Goal: Task Accomplishment & Management: Manage account settings

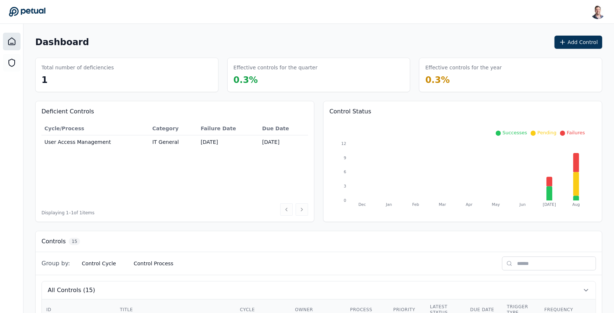
scroll to position [0, 71]
click at [583, 48] on button "Add Control" at bounding box center [579, 42] width 48 height 13
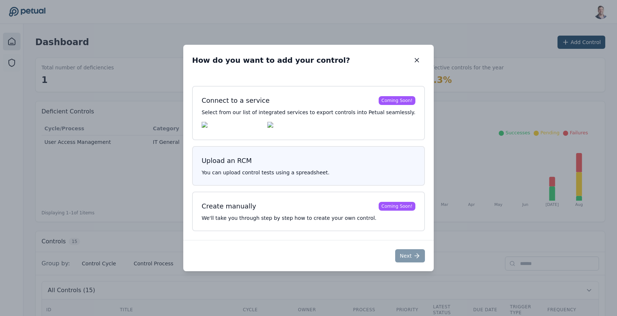
click at [299, 163] on h3 "Upload an RCM" at bounding box center [309, 161] width 214 height 10
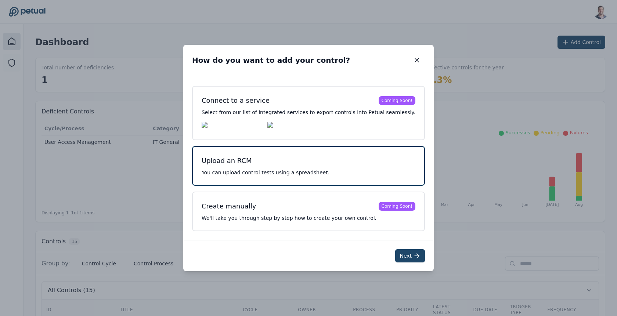
click at [395, 257] on button "Next" at bounding box center [410, 255] width 30 height 13
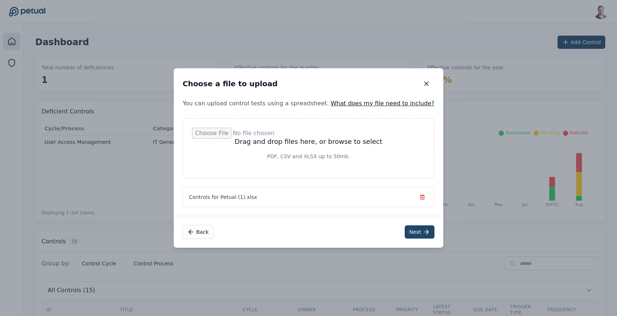
click at [423, 233] on icon at bounding box center [426, 231] width 7 height 7
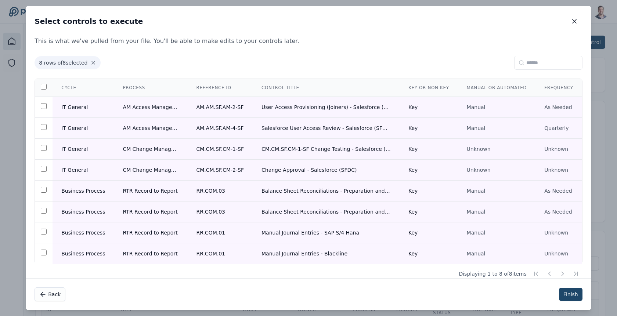
click at [571, 296] on button "Finish" at bounding box center [571, 294] width 24 height 13
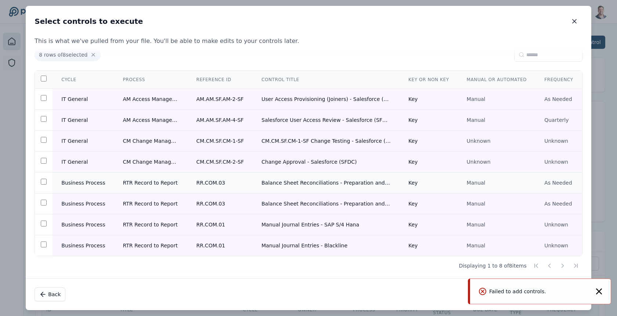
scroll to position [0, 0]
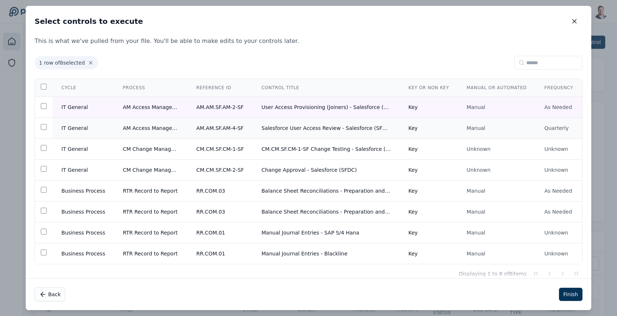
click at [44, 123] on td at bounding box center [44, 128] width 18 height 21
click at [571, 293] on button "Finish" at bounding box center [571, 294] width 24 height 13
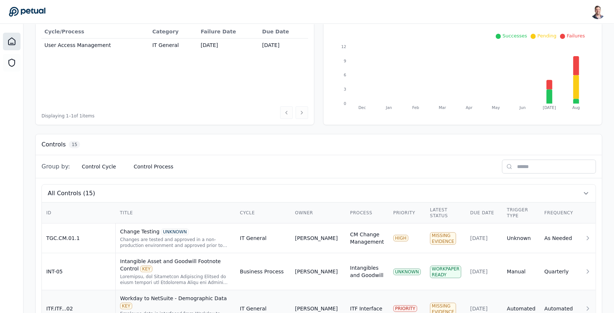
scroll to position [79, 0]
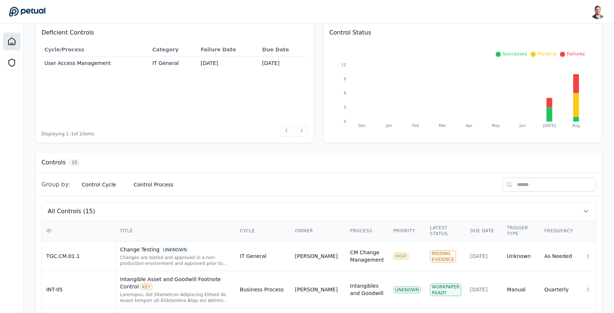
click at [596, 182] on input "text" at bounding box center [549, 185] width 94 height 14
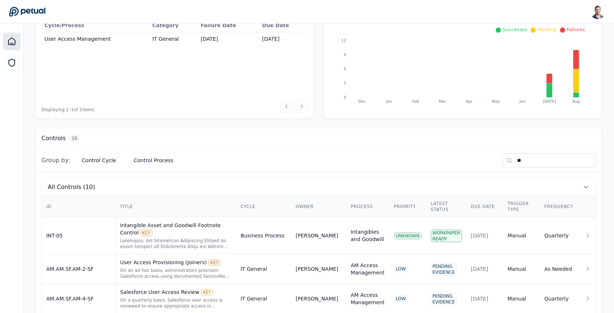
scroll to position [121, 0]
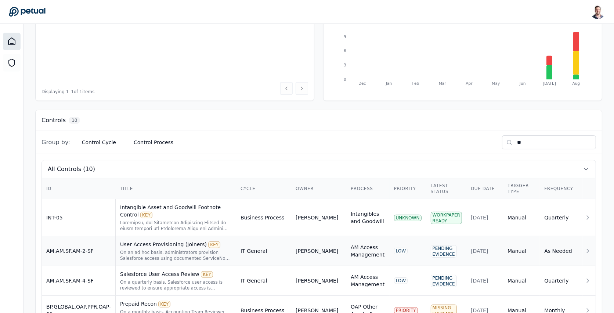
type input "**"
click at [232, 250] on div "On an ad hoc basis, administrators provision Salesforce access using documented…" at bounding box center [176, 256] width 112 height 12
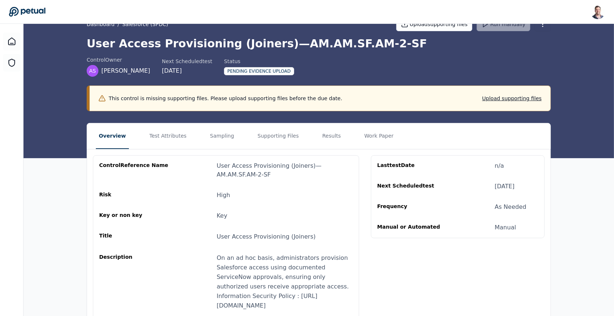
scroll to position [23, 0]
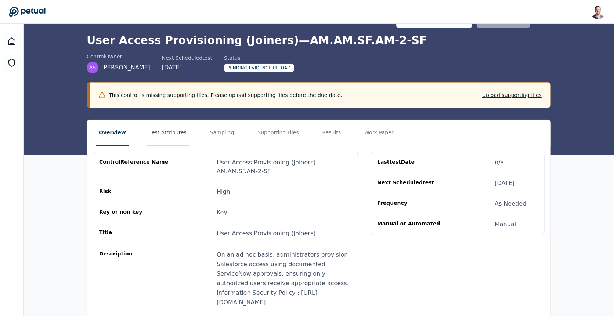
click at [174, 136] on button "Test Attributes" at bounding box center [168, 133] width 43 height 26
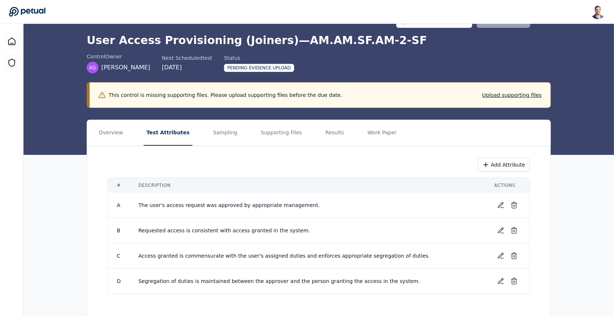
scroll to position [34, 0]
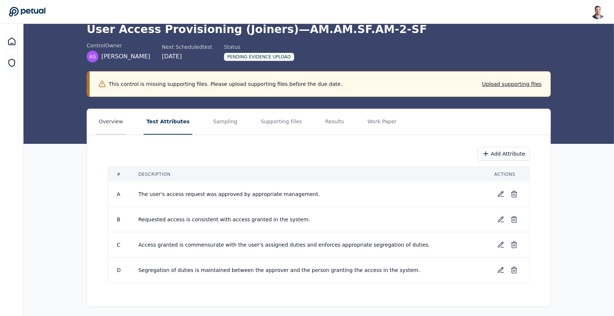
click at [116, 123] on button "Overview" at bounding box center [111, 122] width 30 height 26
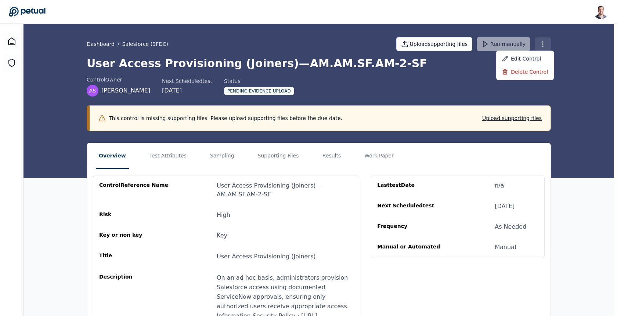
click at [543, 44] on html "[PERSON_NAME] [EMAIL_ADDRESS] Sign out Dashboard / Salesforce (SFDC) Upload sup…" at bounding box center [308, 208] width 617 height 417
click at [536, 55] on div "Edit control" at bounding box center [525, 58] width 58 height 13
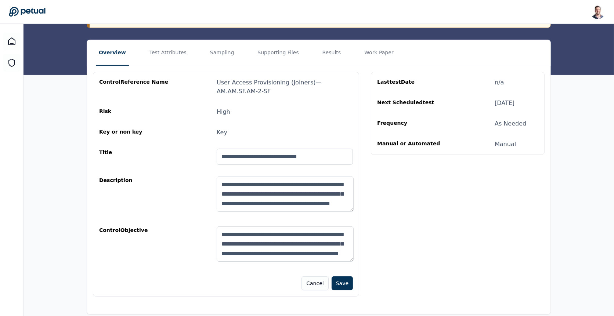
scroll to position [66, 0]
drag, startPoint x: 281, startPoint y: 201, endPoint x: 216, endPoint y: 182, distance: 67.4
click at [217, 182] on textarea "**********" at bounding box center [285, 194] width 137 height 35
drag, startPoint x: 302, startPoint y: 202, endPoint x: 298, endPoint y: 194, distance: 8.7
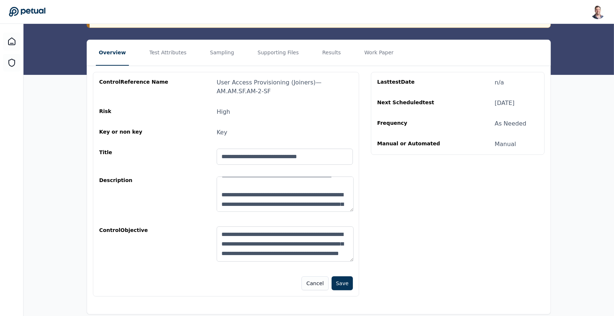
click at [298, 194] on textarea "**********" at bounding box center [285, 194] width 137 height 35
type textarea "**********"
click at [280, 192] on textarea "**********" at bounding box center [285, 194] width 137 height 35
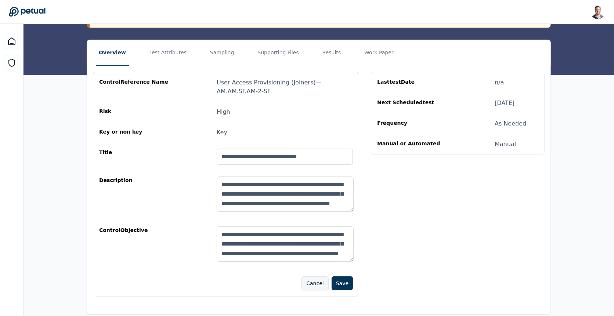
click at [313, 286] on button "Cancel" at bounding box center [315, 284] width 27 height 14
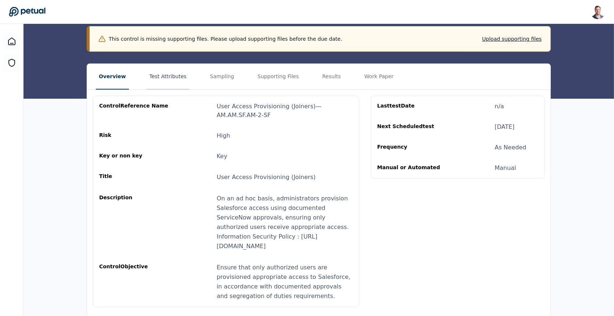
click at [170, 79] on button "Test Attributes" at bounding box center [168, 77] width 43 height 26
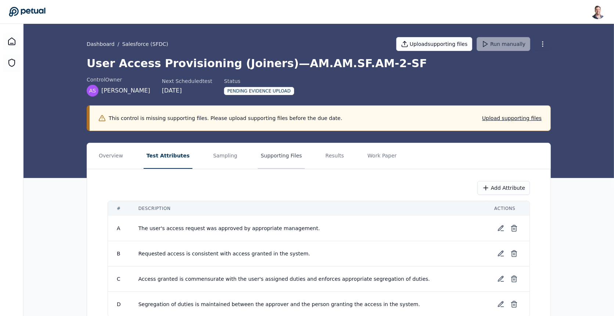
click at [258, 159] on button "Supporting Files" at bounding box center [281, 156] width 47 height 26
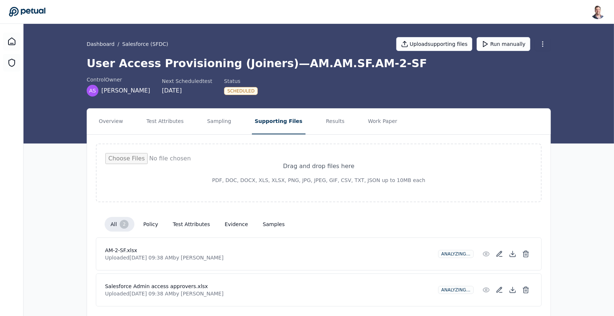
click at [292, 163] on input "file" at bounding box center [318, 173] width 427 height 40
type input "**********"
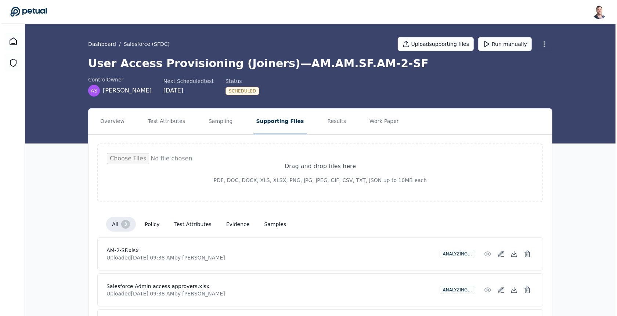
scroll to position [57, 0]
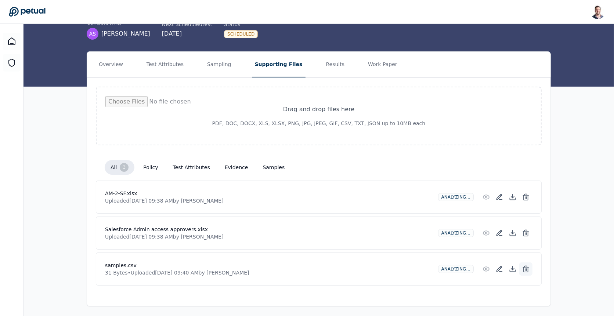
click at [528, 267] on icon at bounding box center [526, 269] width 4 height 5
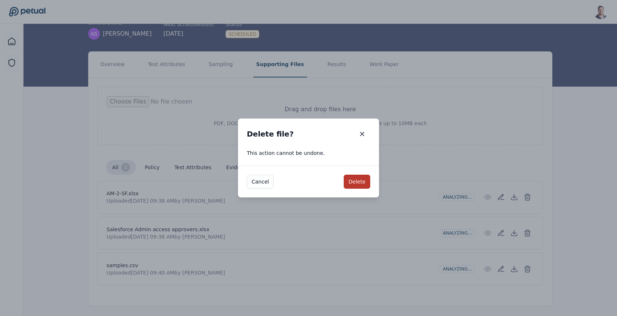
click at [353, 177] on button "Delete" at bounding box center [357, 182] width 26 height 14
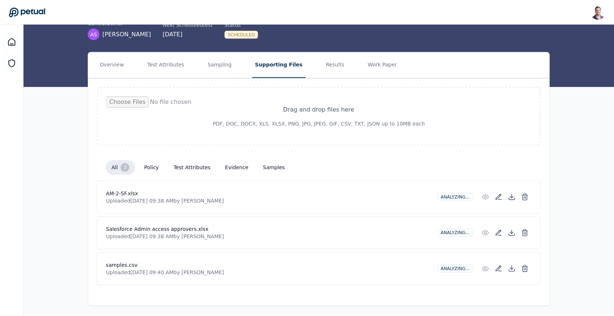
scroll to position [21, 0]
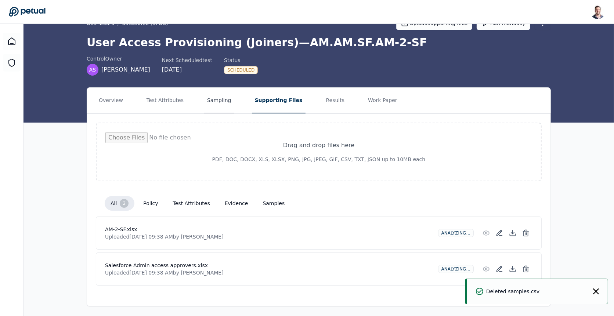
click at [214, 98] on button "Sampling" at bounding box center [219, 101] width 30 height 26
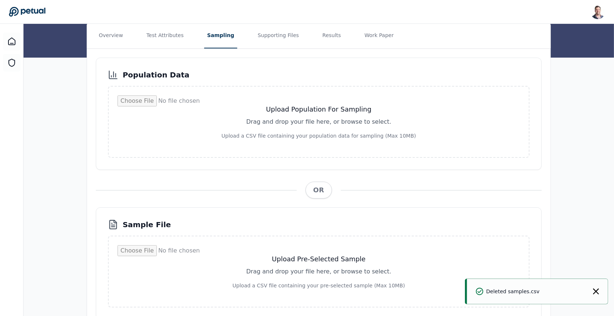
scroll to position [105, 0]
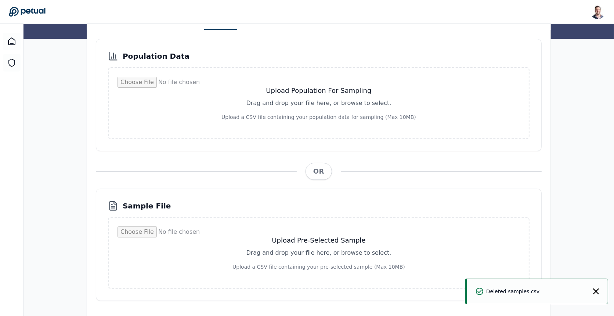
click at [273, 263] on input "file" at bounding box center [319, 253] width 403 height 53
type input "**********"
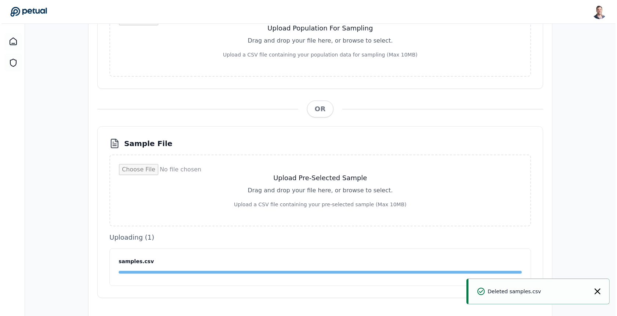
scroll to position [0, 0]
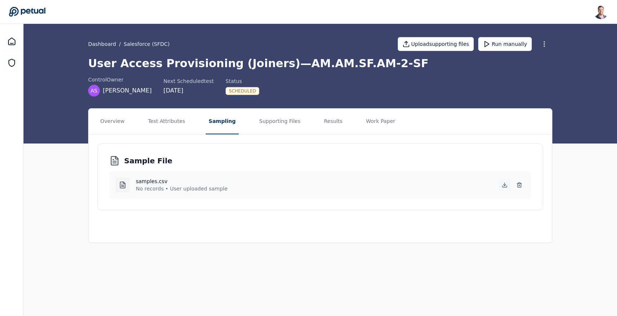
click at [506, 183] on icon at bounding box center [505, 185] width 6 height 6
click at [180, 160] on div "Sample File" at bounding box center [320, 161] width 422 height 10
click at [151, 265] on main "Dashboard / Salesforce (SFDC) Upload supporting files Run manually User Access …" at bounding box center [321, 170] width 594 height 292
click at [519, 184] on icon at bounding box center [519, 185] width 6 height 6
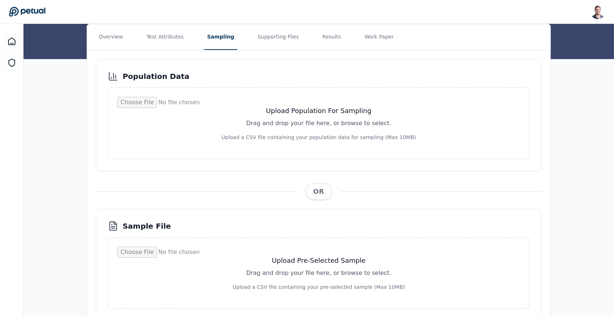
scroll to position [87, 0]
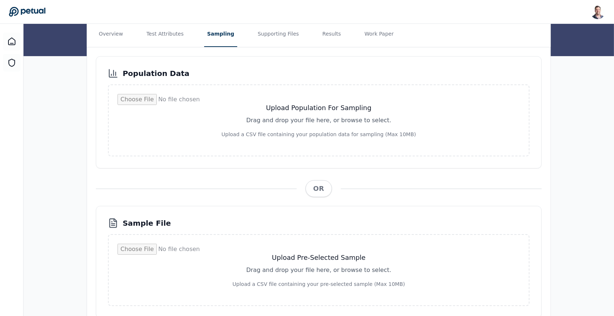
click at [296, 268] on input "file" at bounding box center [319, 270] width 403 height 53
type input "**********"
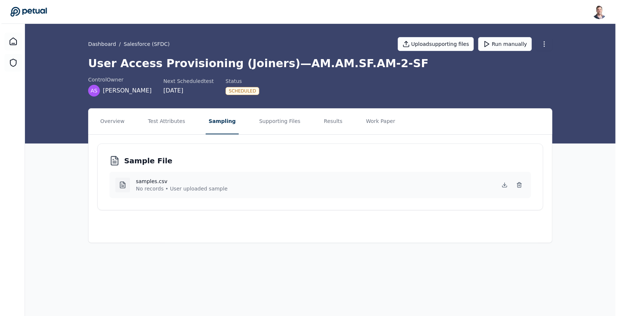
scroll to position [0, 0]
click at [505, 183] on icon at bounding box center [505, 185] width 6 height 6
click at [507, 43] on button "Run manually" at bounding box center [505, 44] width 54 height 14
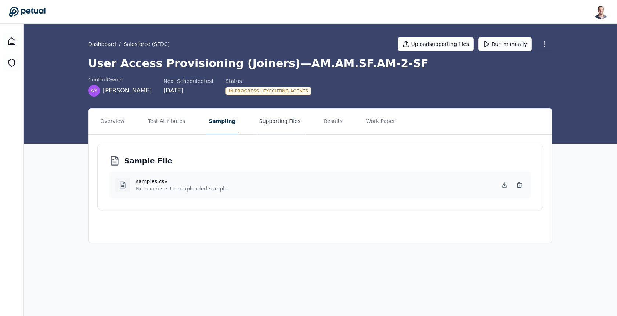
click at [268, 125] on button "Supporting Files" at bounding box center [279, 122] width 47 height 26
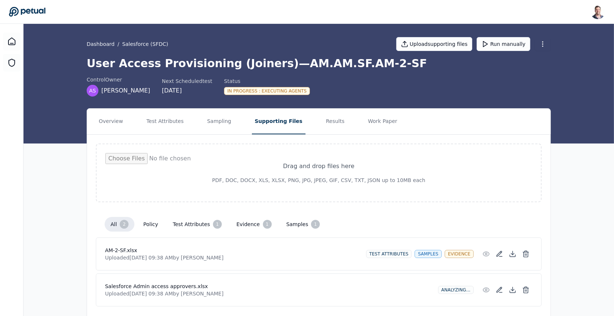
scroll to position [21, 0]
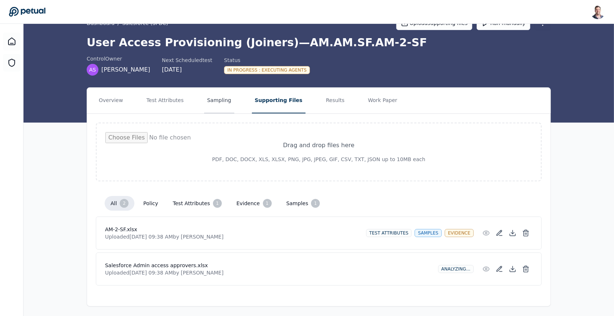
click at [211, 104] on button "Sampling" at bounding box center [219, 101] width 30 height 26
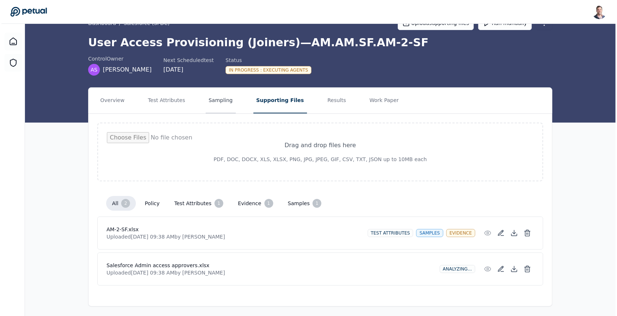
scroll to position [0, 0]
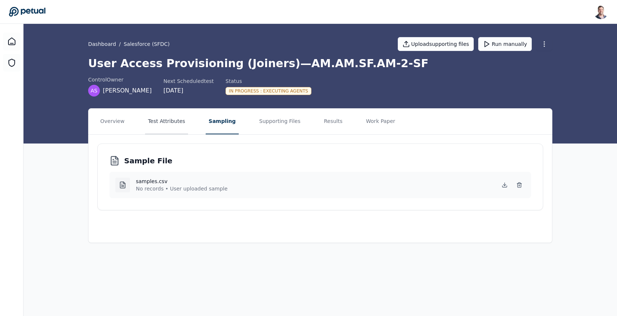
click at [183, 124] on button "Test Attributes" at bounding box center [166, 122] width 43 height 26
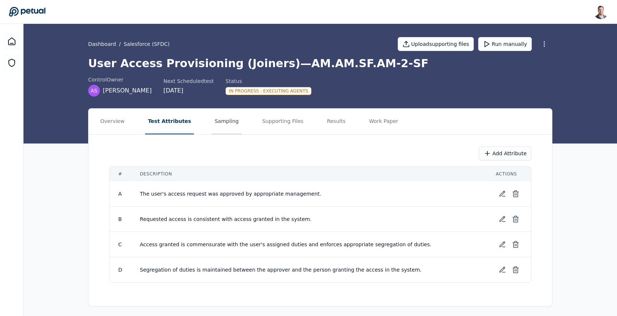
click at [219, 124] on button "Sampling" at bounding box center [227, 122] width 30 height 26
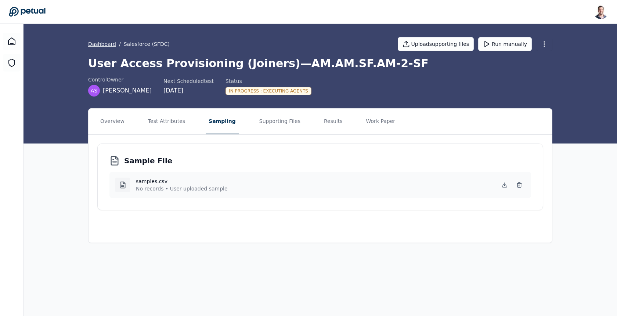
click at [109, 43] on link "Dashboard" at bounding box center [102, 43] width 28 height 7
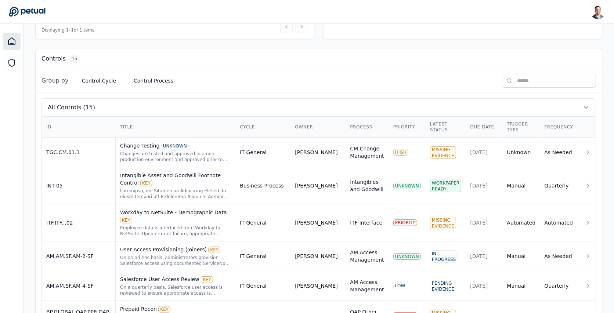
scroll to position [184, 0]
click at [130, 284] on div "On a quarterly basis, Salesforce user access is reviewed to ensure appropriate …" at bounding box center [175, 290] width 111 height 12
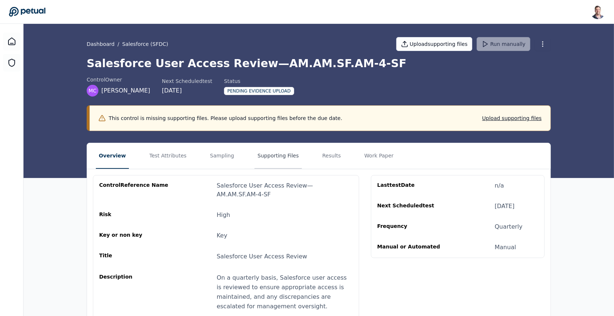
click at [273, 158] on button "Supporting Files" at bounding box center [278, 156] width 47 height 26
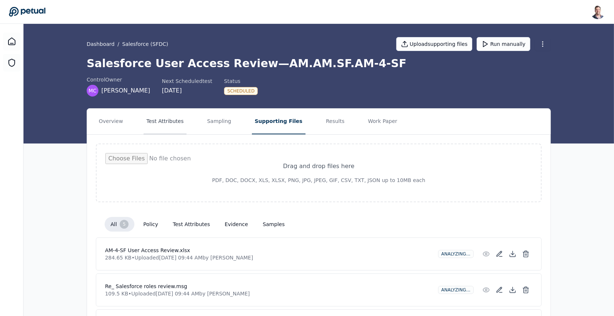
click at [170, 116] on button "Test Attributes" at bounding box center [165, 122] width 43 height 26
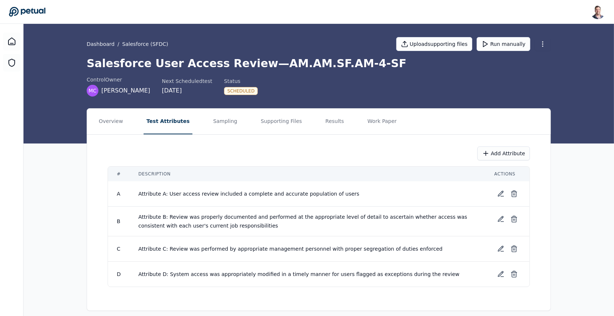
scroll to position [4, 0]
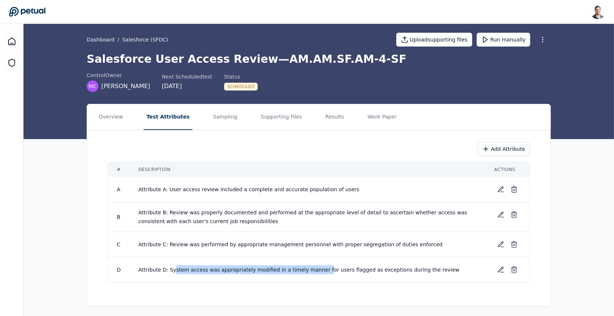
drag, startPoint x: 173, startPoint y: 267, endPoint x: 316, endPoint y: 267, distance: 142.5
click at [316, 267] on span "Attribute D: System access was appropriately modified in a timely manner for us…" at bounding box center [298, 270] width 321 height 6
drag, startPoint x: 364, startPoint y: 267, endPoint x: 233, endPoint y: 268, distance: 130.4
click at [233, 268] on span "Attribute D: System access was appropriately modified in a timely manner for us…" at bounding box center [298, 270] width 321 height 6
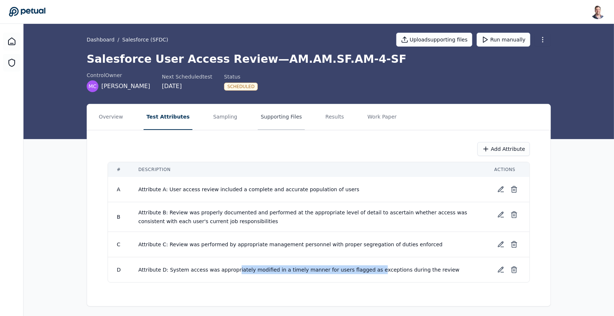
click at [273, 120] on button "Supporting Files" at bounding box center [281, 117] width 47 height 26
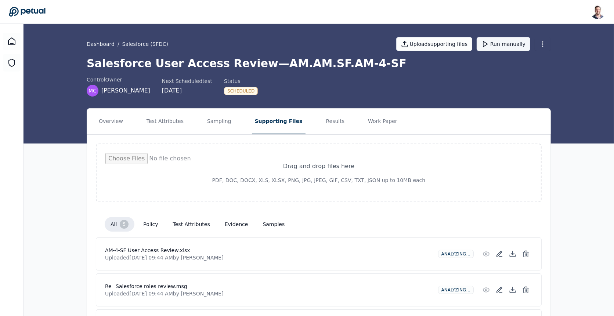
click at [509, 47] on button "Run manually" at bounding box center [504, 44] width 54 height 14
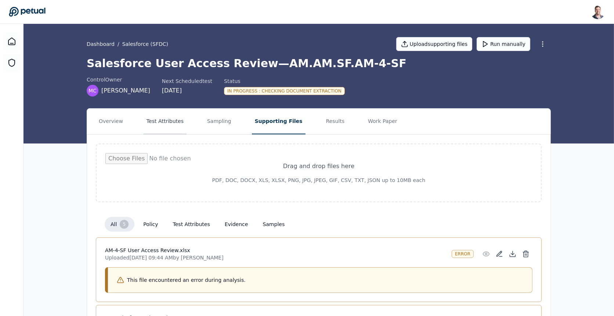
click at [167, 121] on button "Test Attributes" at bounding box center [165, 122] width 43 height 26
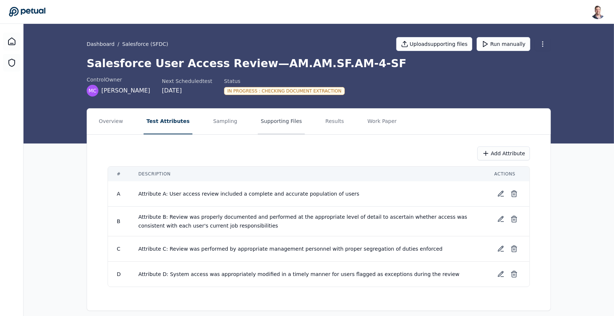
click at [266, 117] on button "Supporting Files" at bounding box center [281, 122] width 47 height 26
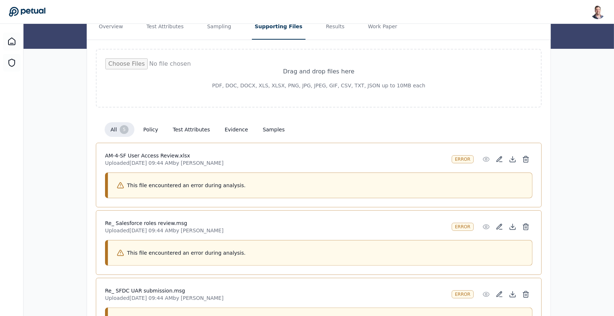
scroll to position [81, 0]
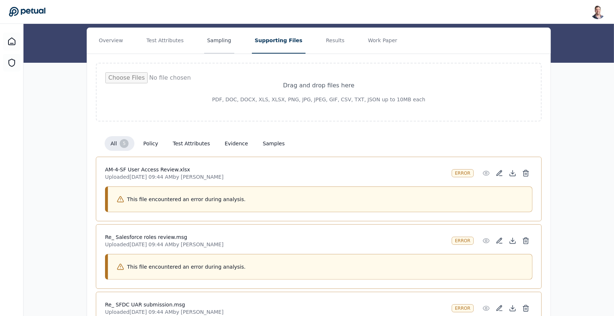
click at [214, 41] on button "Sampling" at bounding box center [219, 41] width 30 height 26
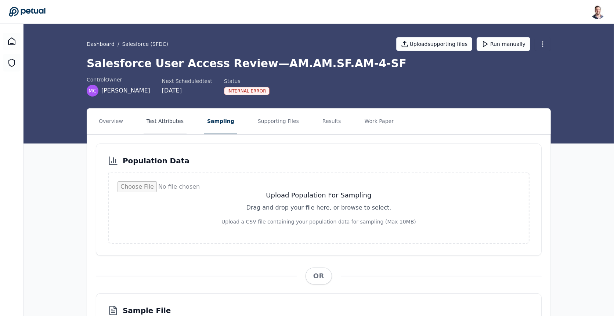
click at [154, 115] on button "Test Attributes" at bounding box center [165, 122] width 43 height 26
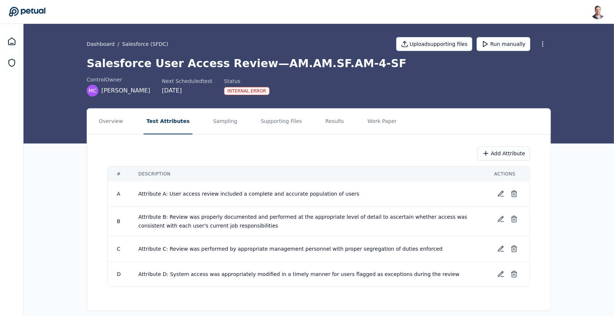
scroll to position [4, 0]
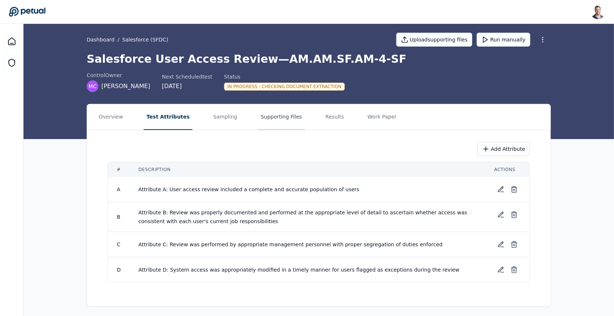
click at [273, 121] on button "Supporting Files" at bounding box center [281, 117] width 47 height 26
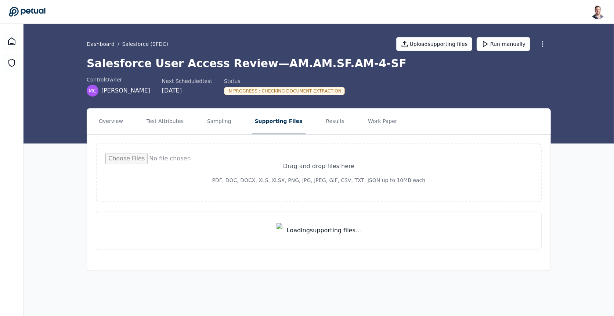
scroll to position [0, 0]
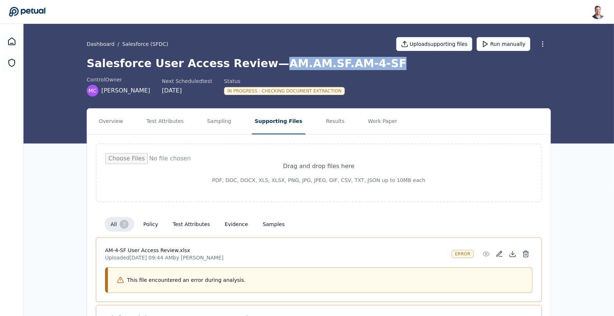
drag, startPoint x: 260, startPoint y: 62, endPoint x: 406, endPoint y: 62, distance: 145.5
click at [406, 62] on h1 "Salesforce User Access Review — AM.AM.SF.AM-4-SF" at bounding box center [319, 63] width 464 height 13
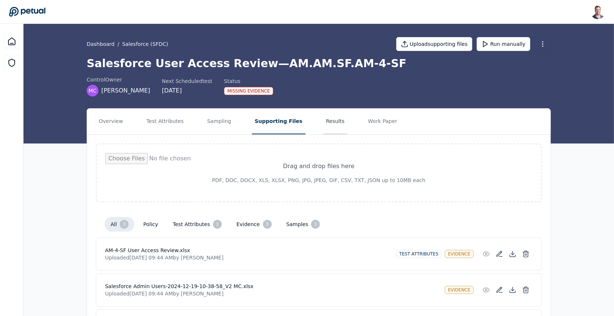
click at [323, 127] on button "Results" at bounding box center [335, 122] width 25 height 26
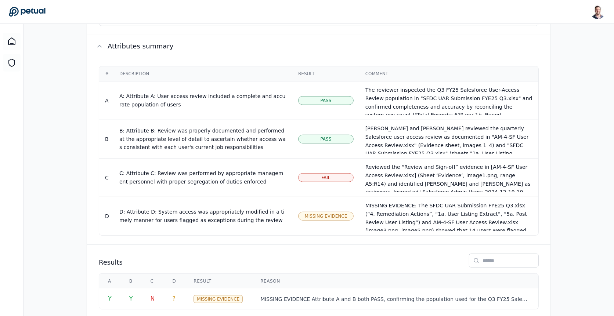
scroll to position [471, 0]
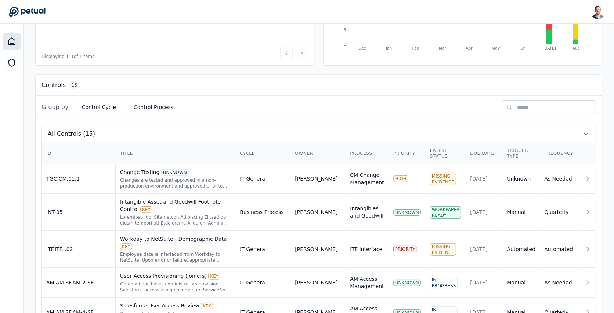
scroll to position [280, 0]
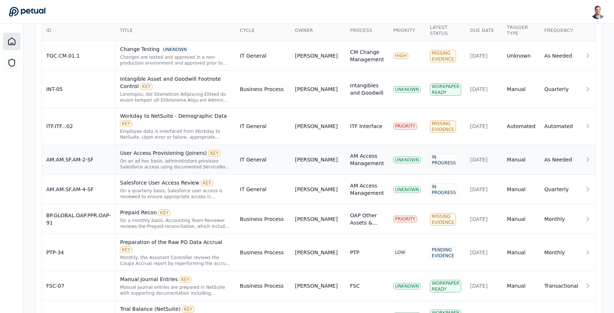
click at [191, 150] on div "User Access Provisioning (Joiners) KEY On an ad hoc basis, administrators provi…" at bounding box center [175, 160] width 111 height 21
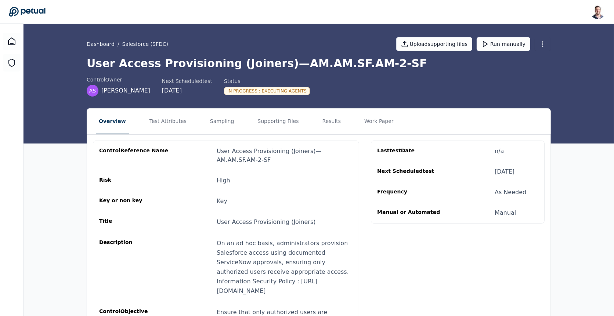
click at [322, 65] on h1 "User Access Provisioning (Joiners) — AM.AM.SF.AM-2-SF" at bounding box center [319, 63] width 464 height 13
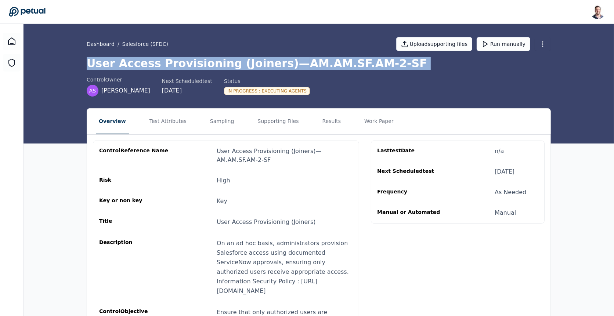
click at [322, 65] on h1 "User Access Provisioning (Joiners) — AM.AM.SF.AM-2-SF" at bounding box center [319, 63] width 464 height 13
click at [329, 65] on h1 "User Access Provisioning (Joiners) — AM.AM.SF.AM-2-SF" at bounding box center [319, 63] width 464 height 13
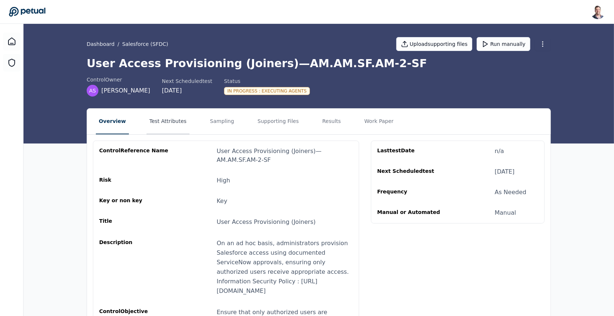
click at [164, 120] on button "Test Attributes" at bounding box center [168, 122] width 43 height 26
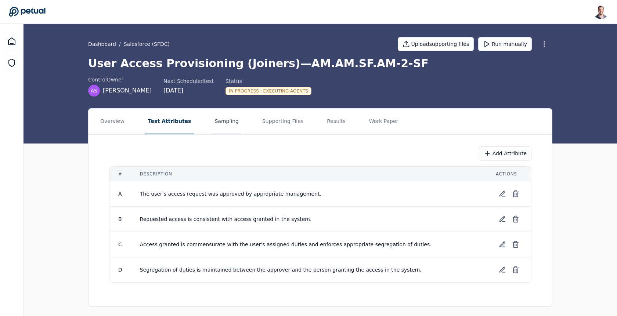
click at [224, 120] on button "Sampling" at bounding box center [227, 122] width 30 height 26
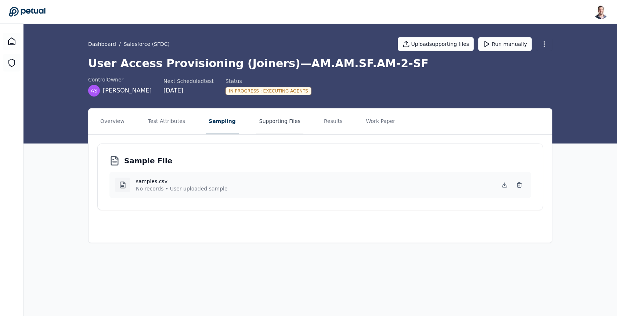
click at [279, 125] on button "Supporting Files" at bounding box center [279, 122] width 47 height 26
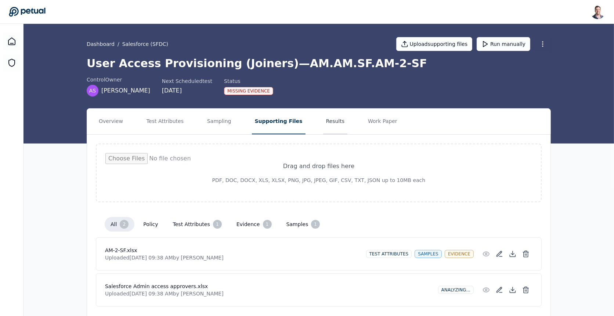
scroll to position [21, 0]
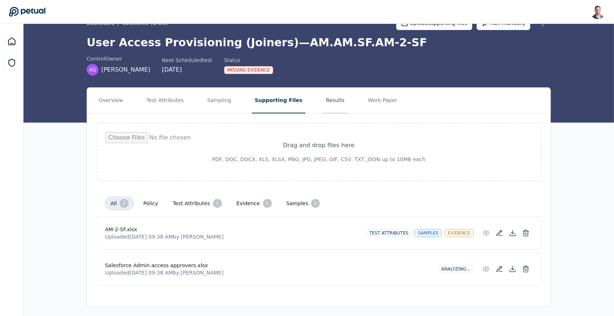
click at [323, 101] on button "Results" at bounding box center [335, 101] width 25 height 26
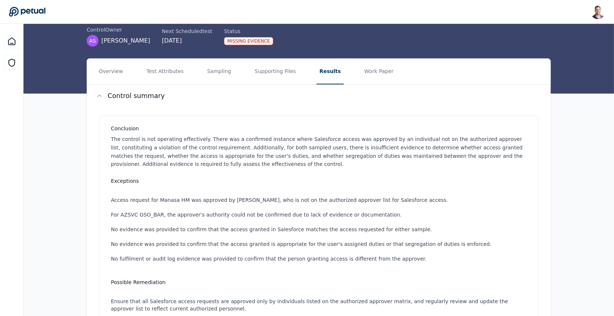
scroll to position [49, 0]
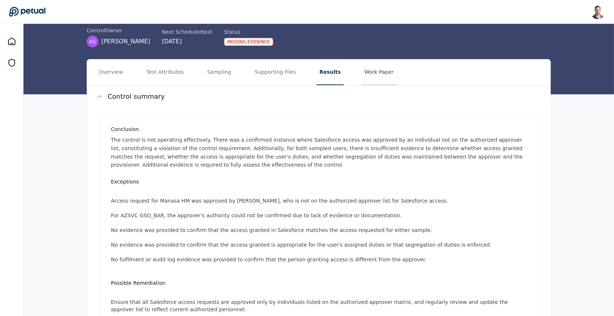
click at [364, 75] on button "Work Paper" at bounding box center [378, 73] width 35 height 26
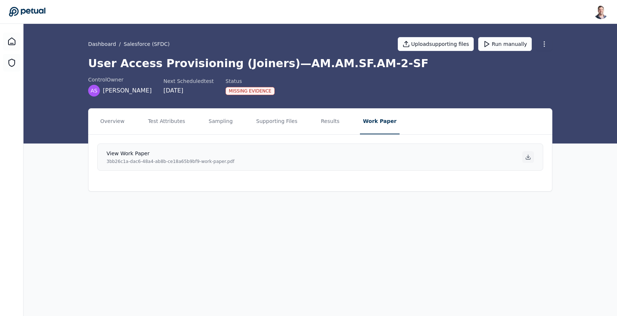
click at [530, 158] on icon at bounding box center [528, 158] width 4 height 1
click at [217, 117] on button "Sampling" at bounding box center [221, 122] width 30 height 26
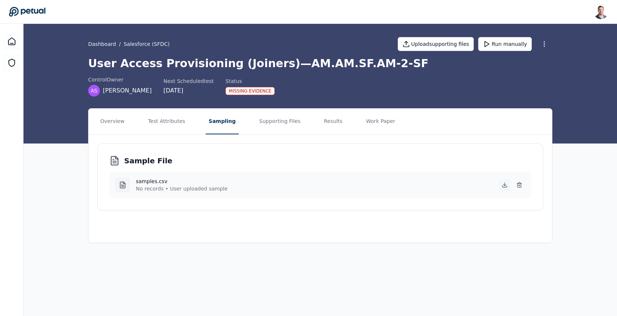
click at [504, 185] on icon at bounding box center [505, 185] width 6 height 6
click at [334, 114] on button "Results" at bounding box center [333, 122] width 25 height 26
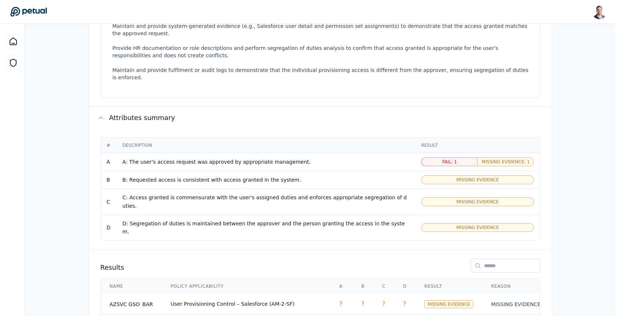
scroll to position [372, 0]
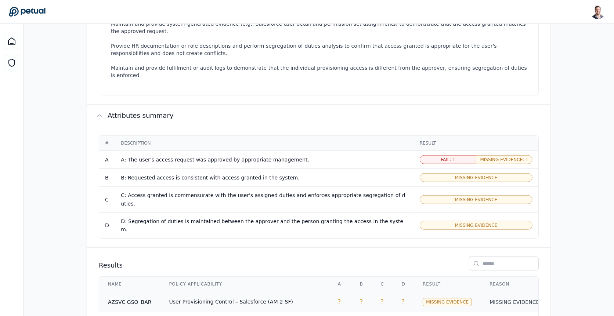
click at [249, 299] on span "User Provisioning Control – Salesforce (AM-2-SF)" at bounding box center [231, 302] width 124 height 6
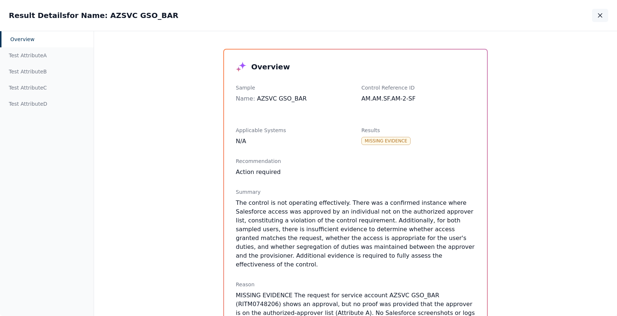
click at [600, 17] on icon "button" at bounding box center [600, 15] width 7 height 7
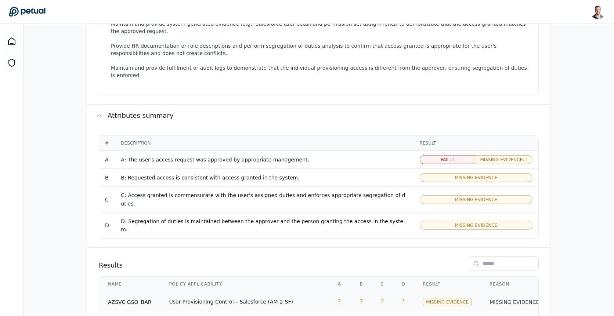
click at [285, 292] on td "User Provisioning Control – Salesforce (AM-2-SF)" at bounding box center [245, 302] width 169 height 21
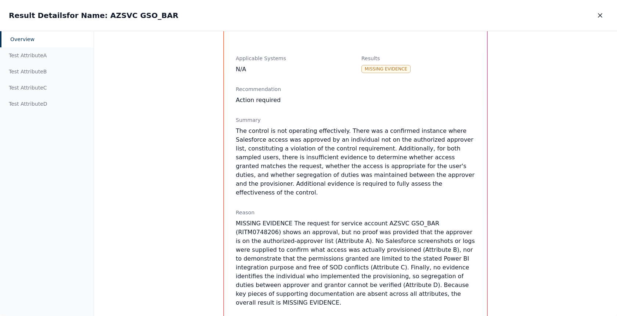
scroll to position [75, 0]
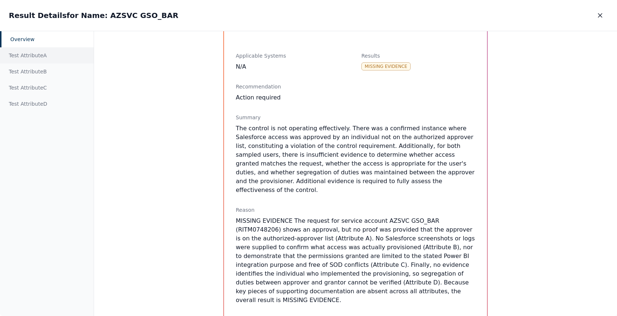
click at [51, 55] on div "Test Attribute A" at bounding box center [47, 55] width 94 height 16
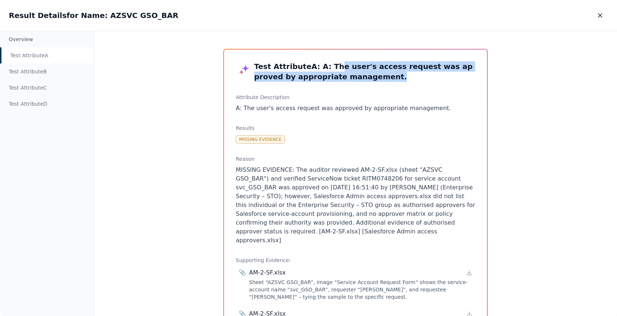
drag, startPoint x: 348, startPoint y: 75, endPoint x: 326, endPoint y: 62, distance: 25.3
click at [326, 62] on h3 "Test Attribute A : A: The user's access request was approved by appropriate man…" at bounding box center [355, 71] width 239 height 21
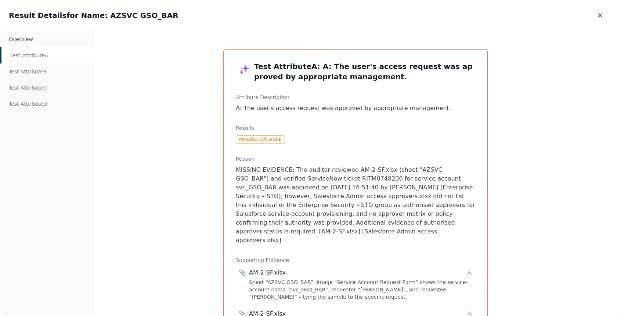
drag, startPoint x: 353, startPoint y: 234, endPoint x: 316, endPoint y: 171, distance: 72.8
click at [316, 171] on p "MISSING EVIDENCE: The auditor reviewed AM-2-SF.xlsx (sheet "AZSVC GSO_BAR") and…" at bounding box center [355, 205] width 239 height 79
click at [598, 18] on icon "button" at bounding box center [600, 15] width 7 height 7
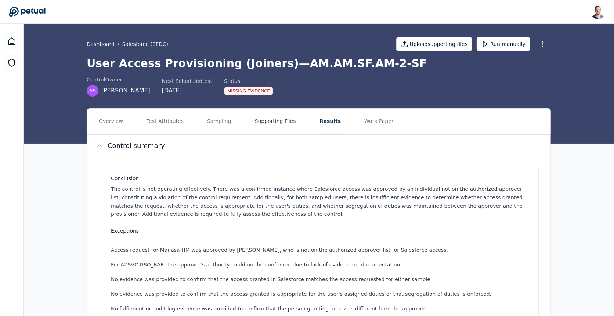
click at [284, 127] on button "Supporting Files" at bounding box center [275, 122] width 47 height 26
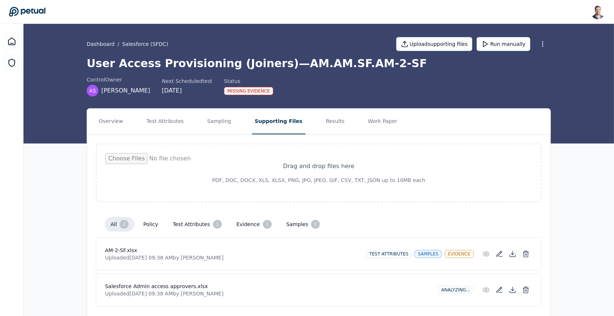
scroll to position [21, 0]
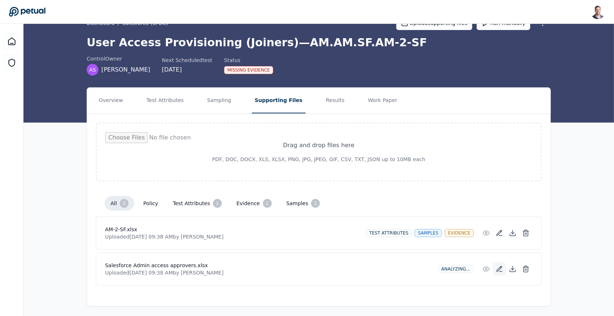
click at [498, 268] on icon at bounding box center [499, 269] width 7 height 7
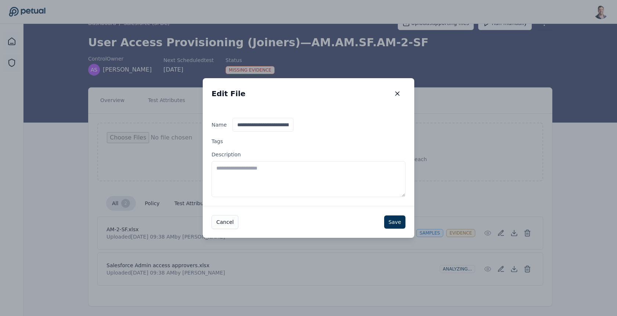
click at [280, 167] on textarea "Description" at bounding box center [309, 179] width 194 height 36
click at [276, 177] on textarea "Description" at bounding box center [309, 179] width 194 height 36
type textarea "**********"
click at [391, 220] on button "Save" at bounding box center [394, 222] width 21 height 13
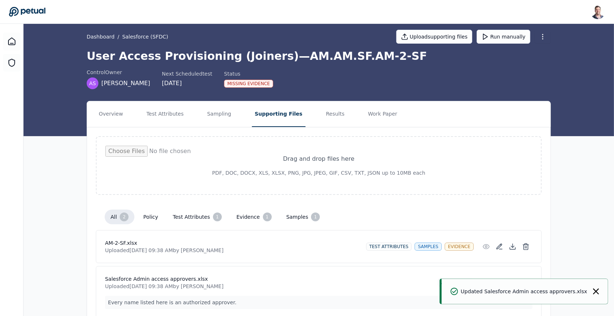
scroll to position [0, 0]
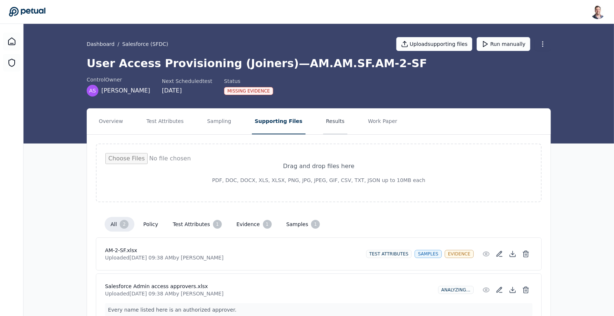
click at [325, 121] on button "Results" at bounding box center [335, 122] width 25 height 26
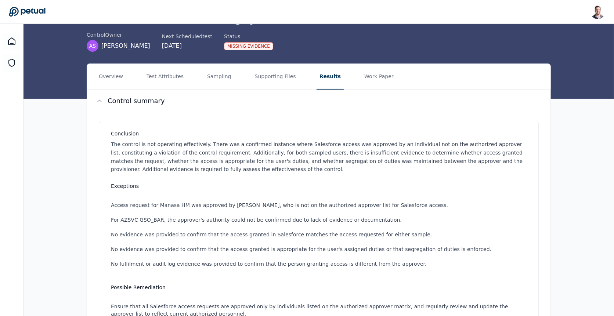
scroll to position [49, 0]
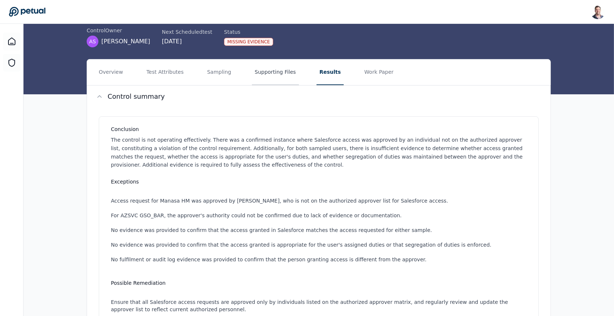
click at [259, 75] on button "Supporting Files" at bounding box center [275, 73] width 47 height 26
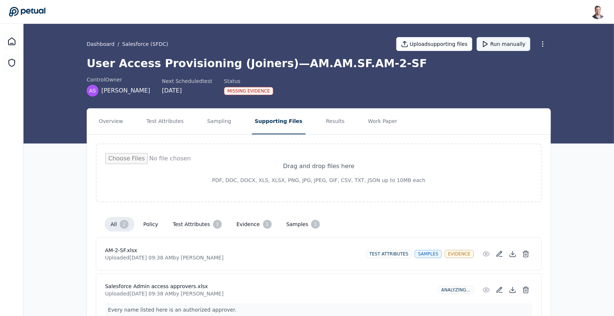
click at [504, 45] on button "Run manually" at bounding box center [504, 44] width 54 height 14
click at [327, 64] on h1 "User Access Provisioning (Joiners) — AM.AM.SF.AM-2-SF" at bounding box center [319, 63] width 464 height 13
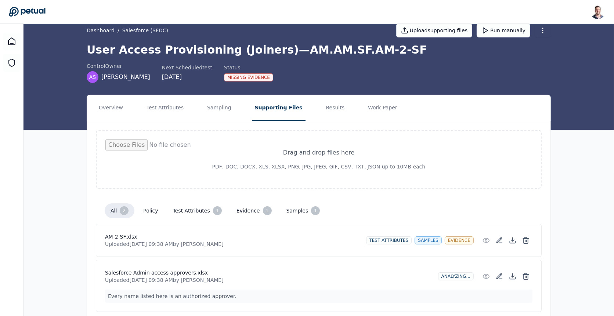
scroll to position [14, 0]
click at [323, 108] on button "Results" at bounding box center [335, 108] width 25 height 26
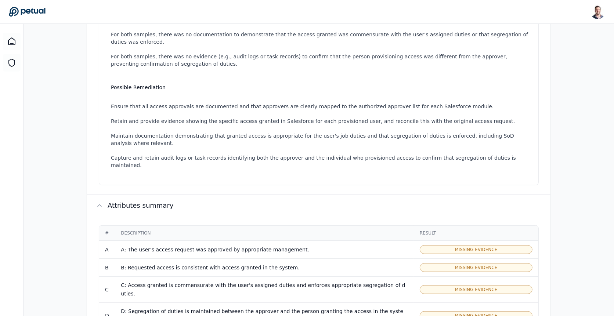
scroll to position [360, 0]
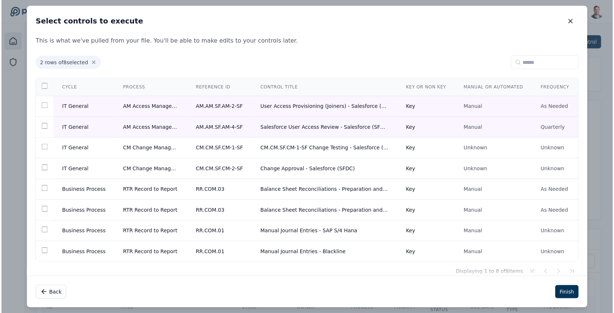
scroll to position [0, 68]
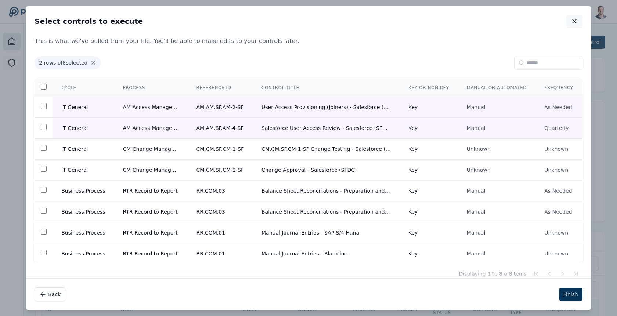
click at [573, 20] on icon "button" at bounding box center [575, 21] width 4 height 4
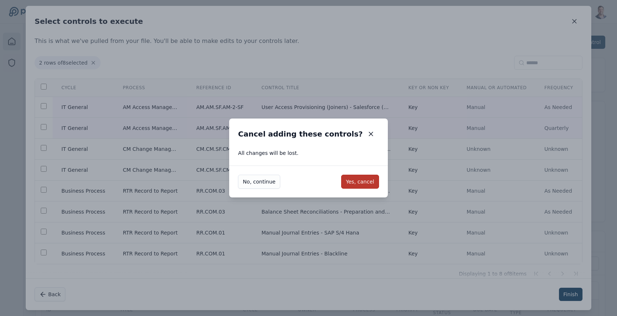
click at [346, 183] on button "Yes, cancel" at bounding box center [360, 182] width 38 height 14
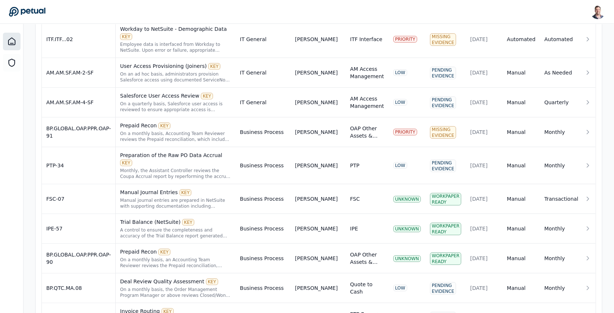
scroll to position [367, 0]
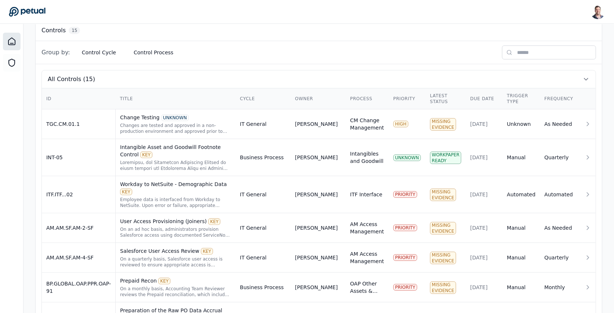
scroll to position [141, 71]
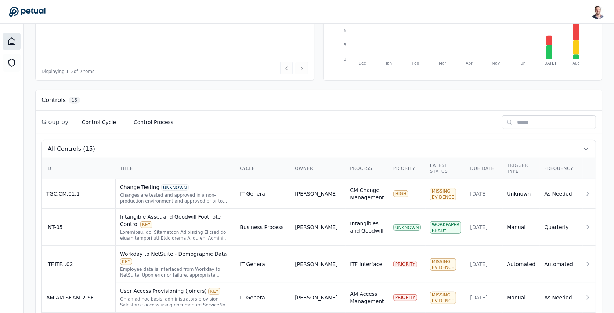
click at [534, 119] on input "text" at bounding box center [549, 122] width 94 height 14
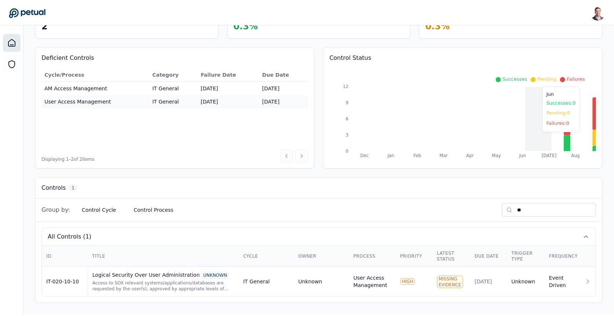
scroll to position [50, 0]
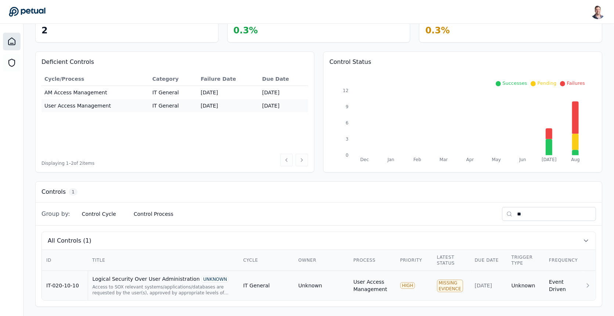
type input "**"
click at [183, 286] on div "Access to SOX relevant systems/applications/databases are requested by the user…" at bounding box center [164, 290] width 142 height 12
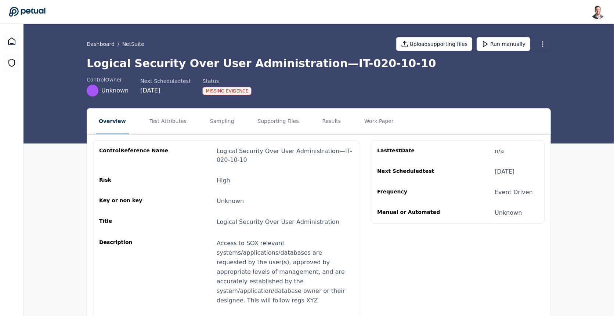
click at [544, 37] on div "Dashboard / NetSuite Upload supporting files Run manually" at bounding box center [319, 44] width 464 height 26
click at [543, 51] on div "Dashboard / NetSuite Upload supporting files Run manually" at bounding box center [319, 44] width 464 height 26
click at [544, 43] on html "Snir Kodesh snir@petual.ai Sign out Dashboard / NetSuite Upload supporting file…" at bounding box center [307, 205] width 614 height 411
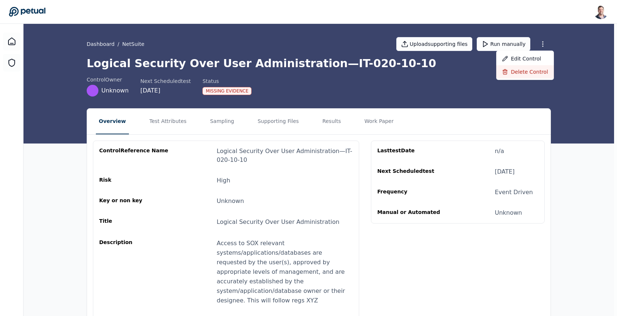
click at [523, 73] on div "Delete control" at bounding box center [525, 71] width 58 height 13
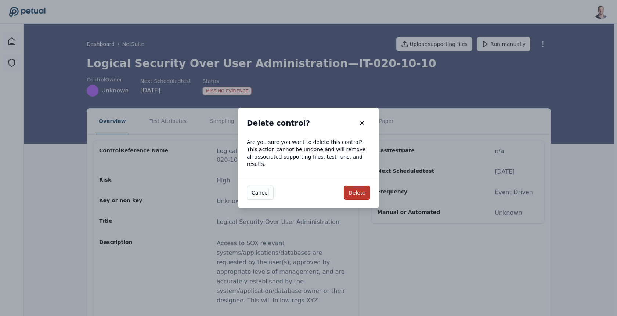
click at [356, 189] on button "Delete" at bounding box center [357, 193] width 26 height 14
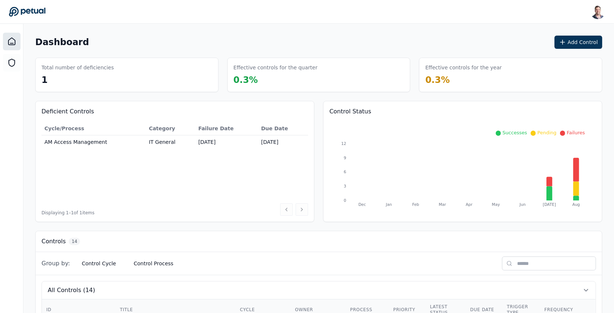
scroll to position [0, 71]
click at [563, 42] on icon at bounding box center [563, 42] width 0 height 4
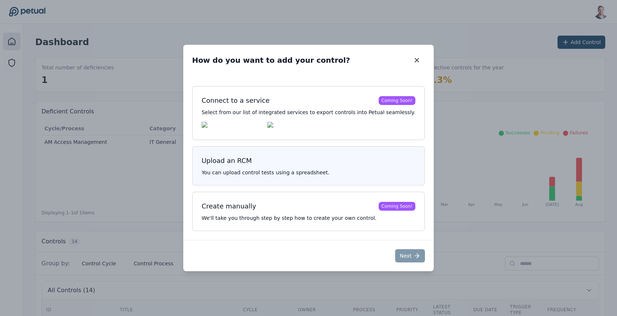
click at [267, 161] on h3 "Upload an RCM" at bounding box center [309, 161] width 214 height 10
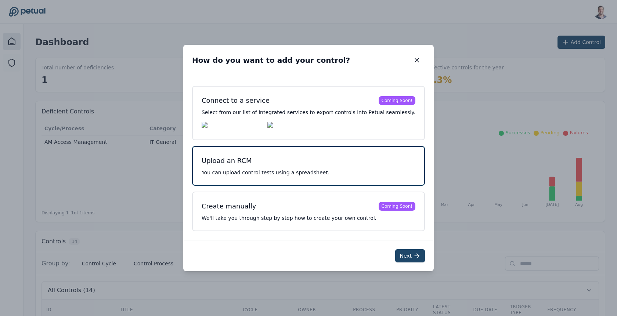
click at [413, 254] on icon at bounding box center [416, 255] width 7 height 7
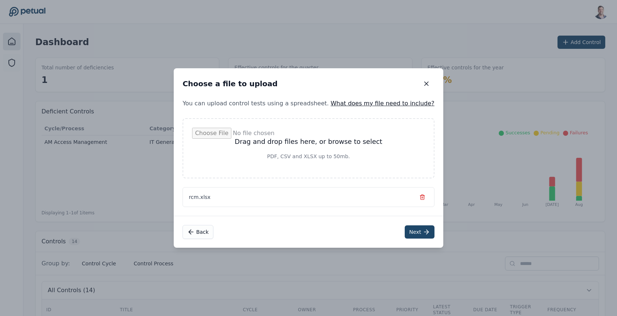
click at [406, 235] on button "Next" at bounding box center [420, 232] width 30 height 13
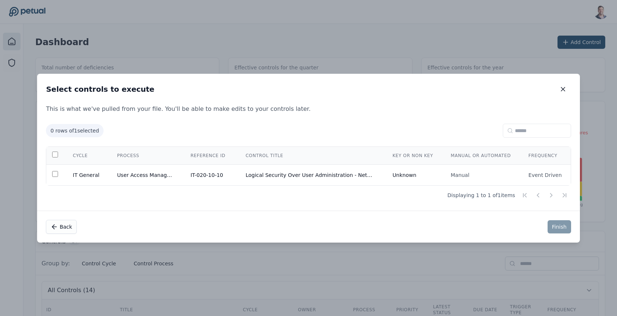
click at [300, 173] on td "Logical Security Over User Administration - NetSuite" at bounding box center [310, 175] width 147 height 21
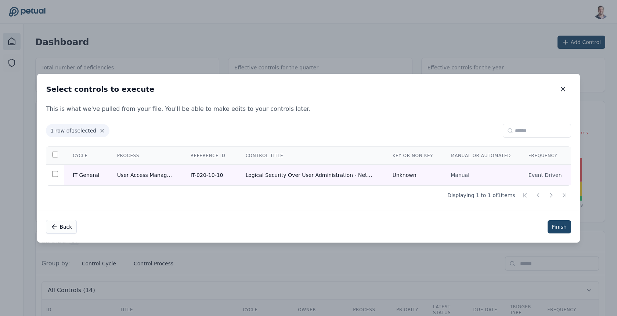
click at [550, 228] on button "Finish" at bounding box center [560, 226] width 24 height 13
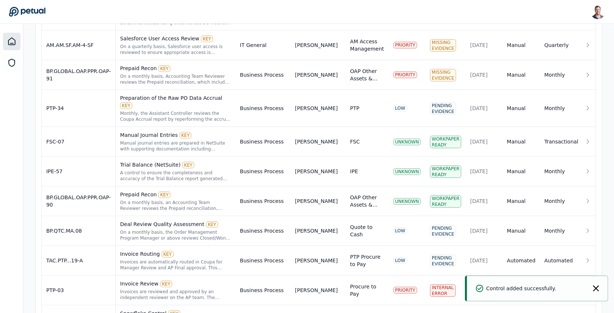
scroll to position [467, 0]
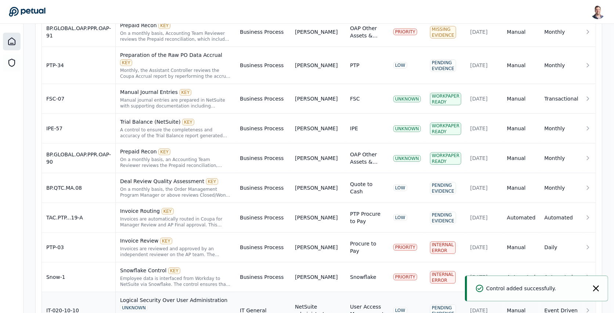
click at [231, 313] on div "Access to SOX relevant systems/applications/databases are requested by the user…" at bounding box center [175, 319] width 111 height 12
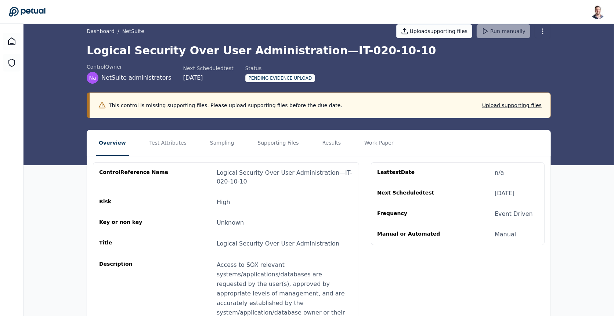
scroll to position [10, 0]
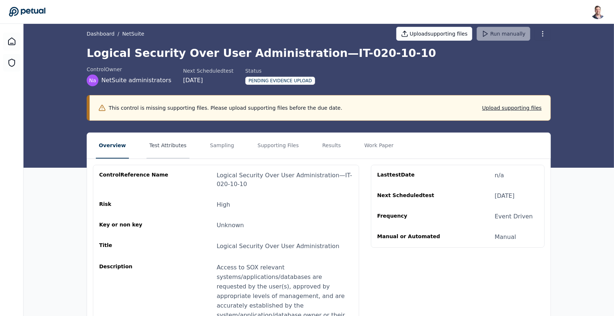
click at [169, 144] on button "Test Attributes" at bounding box center [168, 146] width 43 height 26
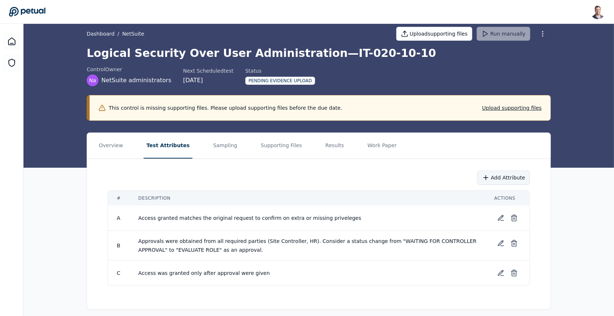
click at [493, 172] on button "Add Attribute" at bounding box center [504, 178] width 53 height 14
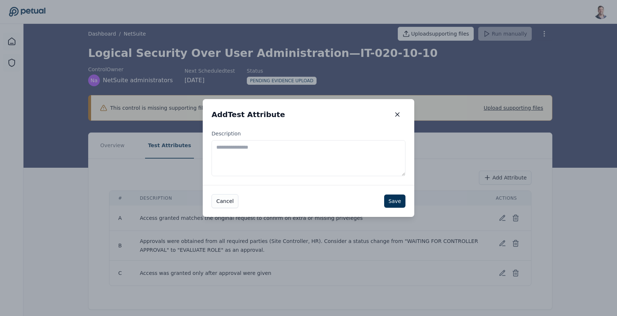
click at [317, 156] on textarea "Description" at bounding box center [309, 158] width 194 height 36
type textarea "**********"
click at [392, 198] on button "Save" at bounding box center [394, 201] width 21 height 13
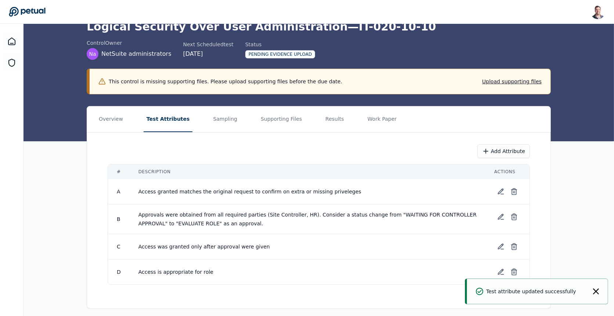
scroll to position [38, 0]
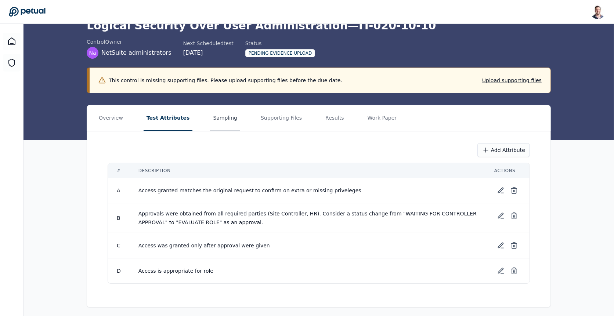
click at [219, 120] on button "Sampling" at bounding box center [225, 118] width 30 height 26
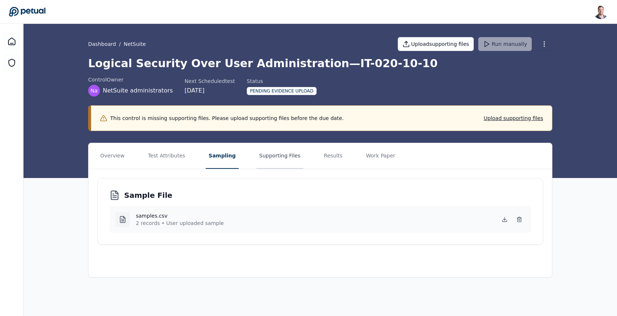
click at [267, 159] on button "Supporting Files" at bounding box center [279, 156] width 47 height 26
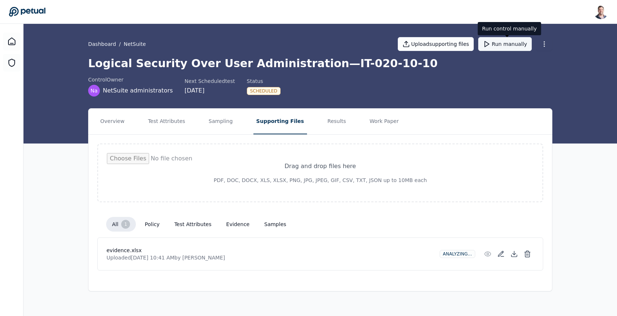
click at [507, 49] on button "Run manually" at bounding box center [505, 44] width 54 height 14
click at [325, 120] on button "Results" at bounding box center [337, 122] width 25 height 26
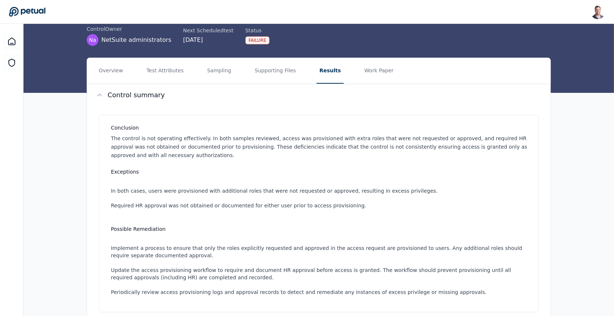
scroll to position [48, 0]
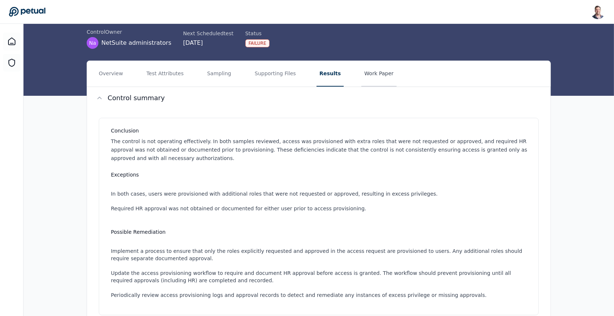
click at [371, 80] on button "Work Paper" at bounding box center [378, 74] width 35 height 26
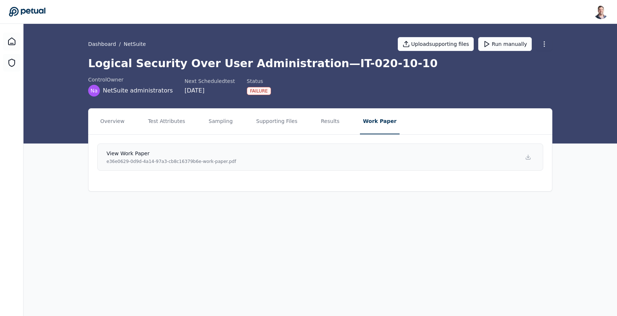
click at [339, 162] on link "View work paper e36e0629-0d9d-4a14-97a3-cb8c16379b6e-work-paper.pdf" at bounding box center [320, 157] width 446 height 27
click at [275, 124] on button "Supporting Files" at bounding box center [276, 122] width 47 height 26
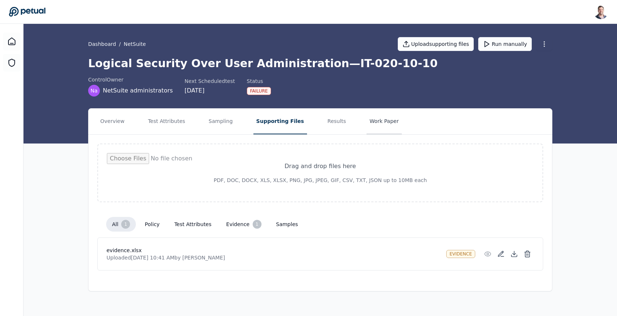
click at [374, 121] on button "Work Paper" at bounding box center [384, 122] width 35 height 26
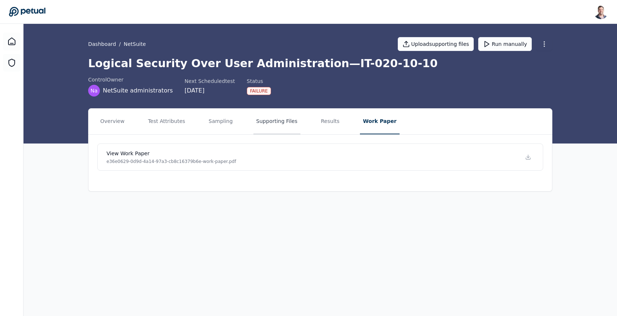
click at [288, 127] on button "Supporting Files" at bounding box center [276, 122] width 47 height 26
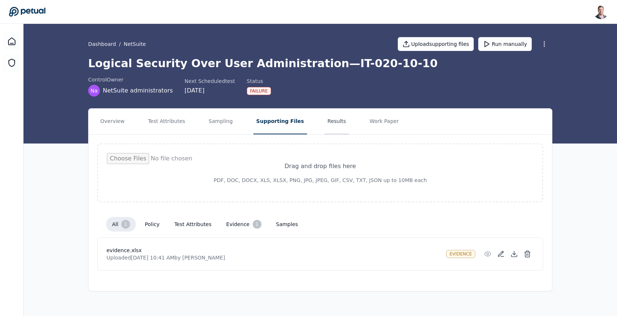
click at [325, 119] on button "Results" at bounding box center [337, 122] width 25 height 26
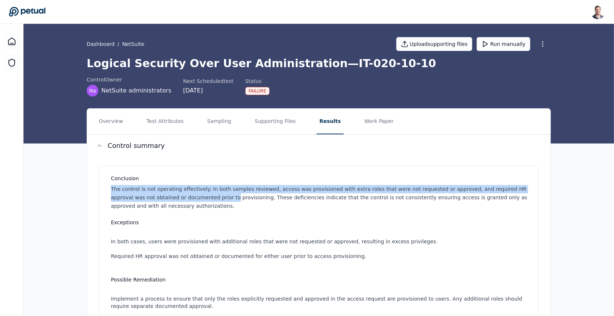
drag, startPoint x: 195, startPoint y: 198, endPoint x: 324, endPoint y: 184, distance: 129.8
click at [324, 184] on div "Conclusion The control is not operating effectively. In both samples reviewed, …" at bounding box center [320, 192] width 419 height 35
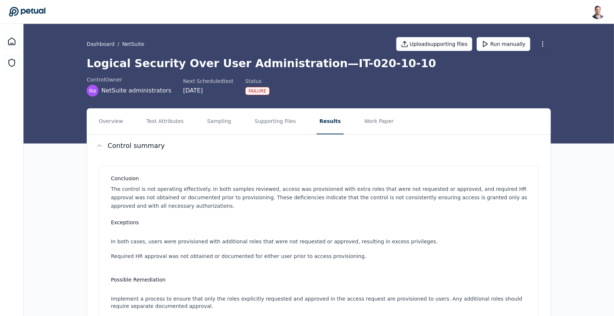
click at [322, 196] on p "The control is not operating effectively. In both samples reviewed, access was …" at bounding box center [320, 197] width 419 height 25
click at [276, 119] on button "Supporting Files" at bounding box center [275, 122] width 47 height 26
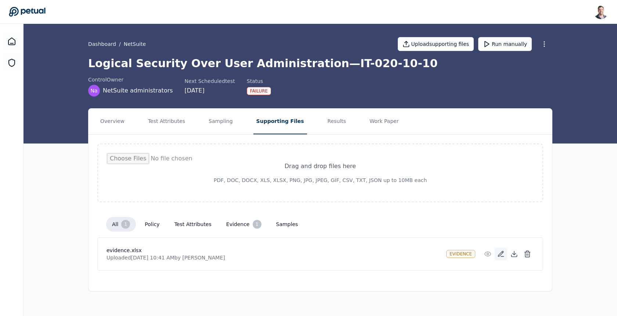
click at [500, 251] on icon at bounding box center [500, 254] width 7 height 7
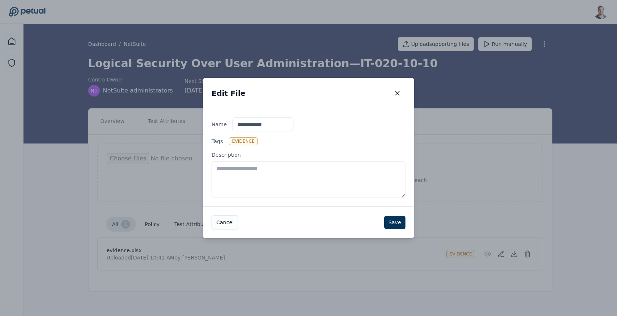
click at [351, 175] on textarea "Description" at bounding box center [309, 180] width 194 height 36
click at [401, 98] on button "button" at bounding box center [397, 93] width 16 height 13
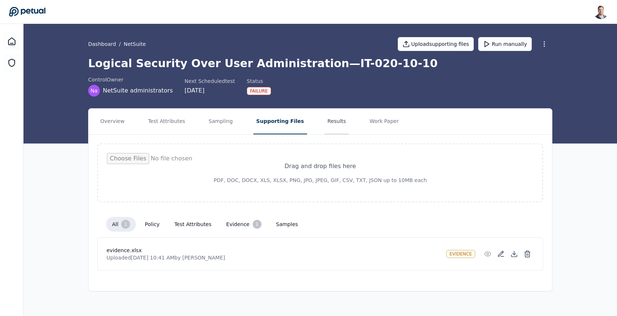
click at [325, 120] on button "Results" at bounding box center [337, 122] width 25 height 26
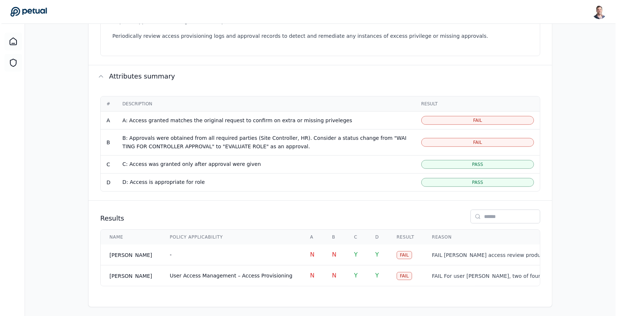
scroll to position [309, 0]
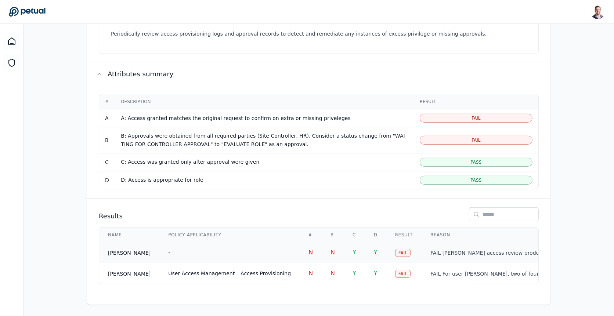
click at [310, 246] on td "N" at bounding box center [311, 252] width 22 height 21
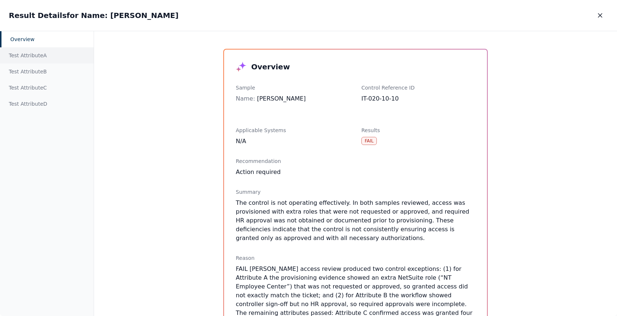
click at [57, 57] on div "Test Attribute A" at bounding box center [47, 55] width 94 height 16
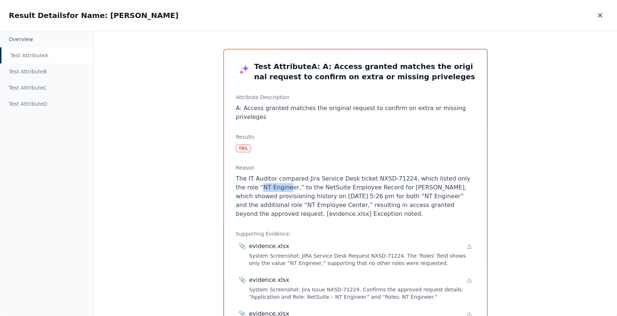
drag, startPoint x: 238, startPoint y: 180, endPoint x: 264, endPoint y: 180, distance: 25.7
click at [264, 180] on p "The IT Auditor compared Jira Service Desk ticket NXSD-71224, which listed only …" at bounding box center [355, 196] width 239 height 44
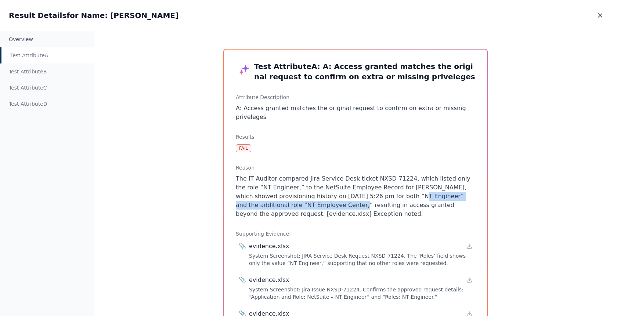
drag, startPoint x: 372, startPoint y: 188, endPoint x: 289, endPoint y: 195, distance: 82.6
click at [289, 195] on p "The IT Auditor compared Jira Service Desk ticket NXSD-71224, which listed only …" at bounding box center [355, 196] width 239 height 44
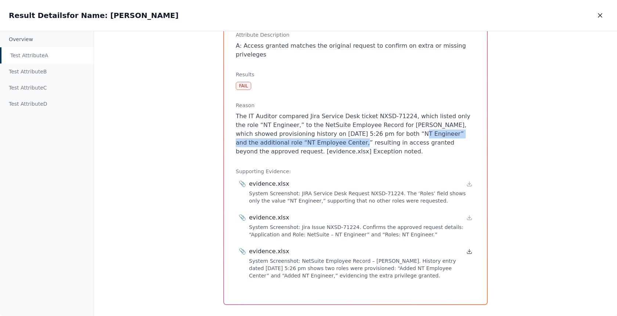
click at [468, 249] on icon at bounding box center [470, 252] width 6 height 6
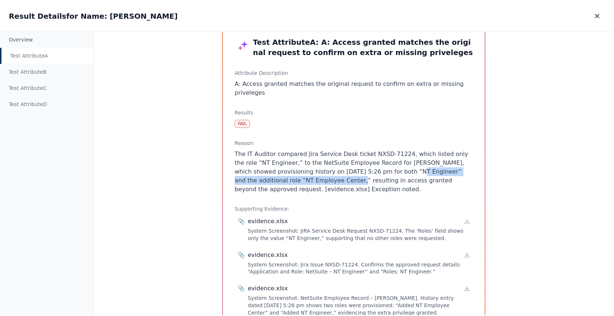
scroll to position [0, 0]
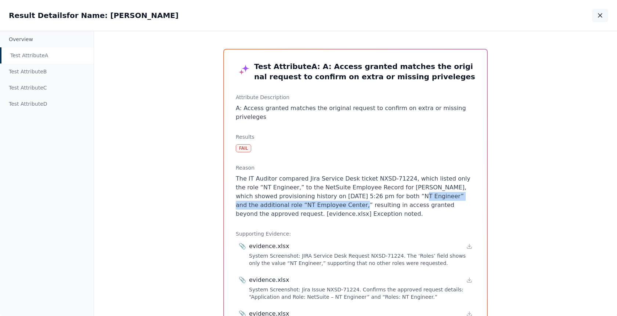
click at [595, 17] on button "button" at bounding box center [600, 15] width 16 height 13
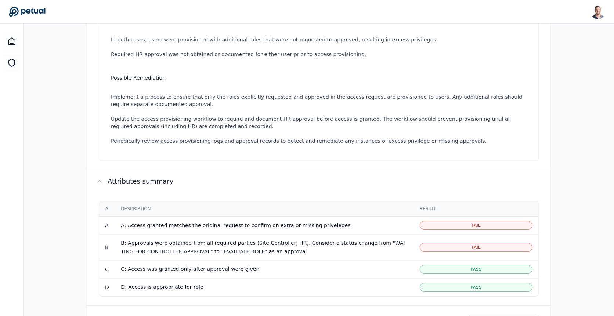
scroll to position [88, 0]
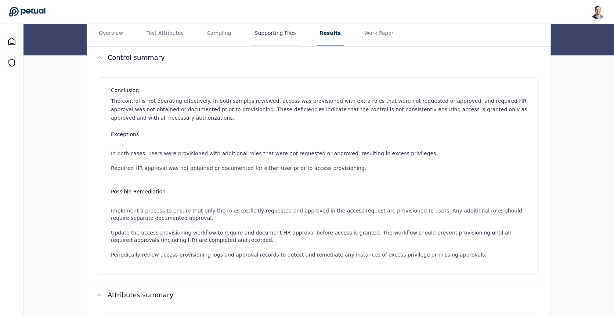
click at [276, 38] on button "Supporting Files" at bounding box center [275, 34] width 47 height 26
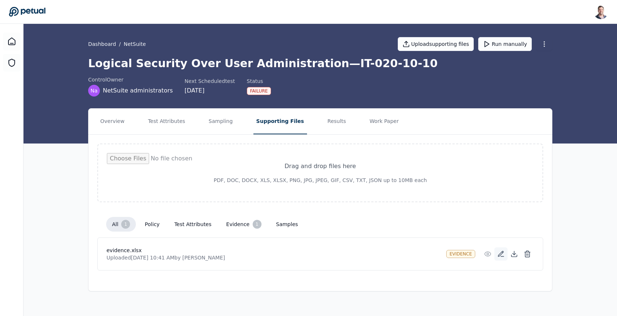
click at [498, 256] on icon at bounding box center [500, 254] width 7 height 7
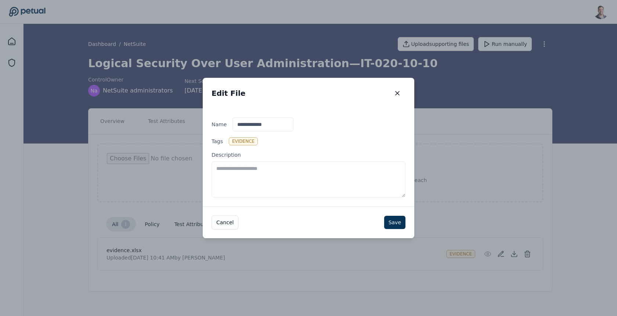
click at [349, 189] on textarea "Description" at bounding box center [309, 180] width 194 height 36
type textarea "**********"
click at [397, 221] on button "Save" at bounding box center [394, 222] width 21 height 13
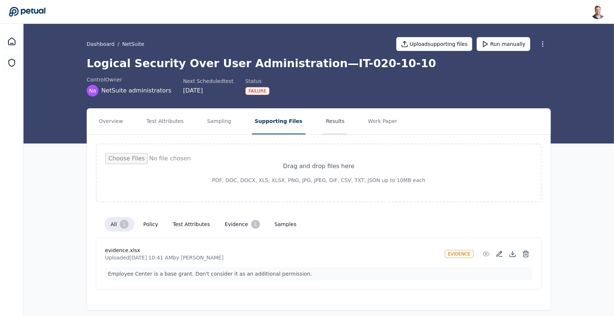
click at [328, 124] on button "Results" at bounding box center [335, 122] width 25 height 26
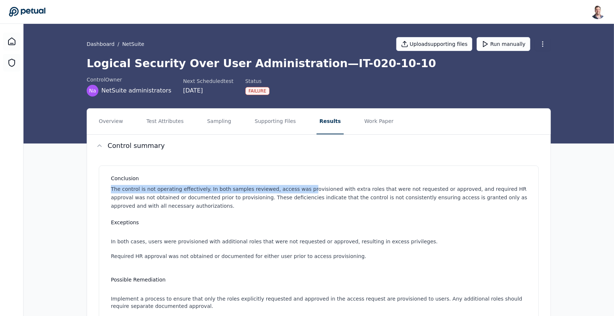
drag, startPoint x: 302, startPoint y: 192, endPoint x: 430, endPoint y: 182, distance: 128.2
click at [429, 182] on div "Conclusion The control is not operating effectively. In both samples reviewed, …" at bounding box center [320, 192] width 419 height 35
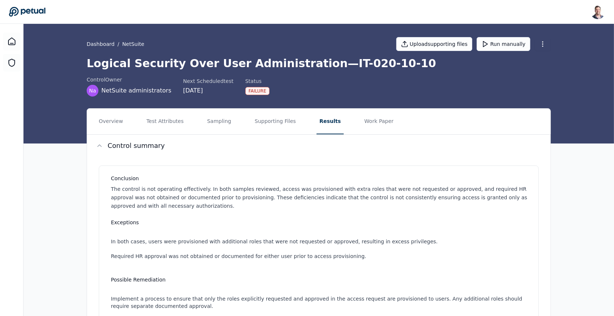
click at [429, 187] on p "The control is not operating effectively. In both samples reviewed, access was …" at bounding box center [320, 197] width 419 height 25
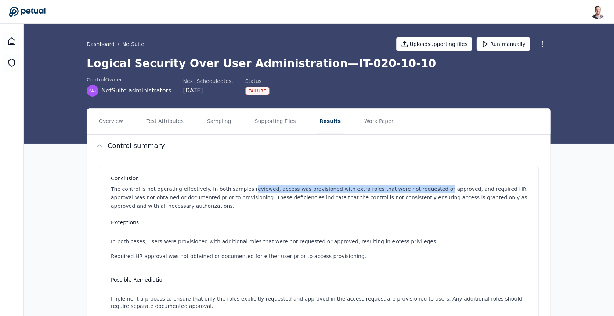
drag, startPoint x: 426, startPoint y: 188, endPoint x: 245, endPoint y: 188, distance: 181.8
click at [245, 188] on p "The control is not operating effectively. In both samples reviewed, access was …" at bounding box center [320, 197] width 419 height 25
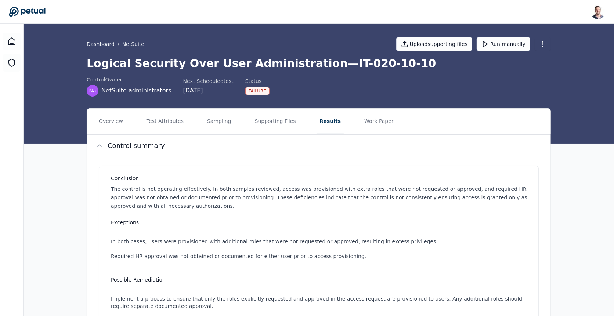
click at [229, 188] on p "The control is not operating effectively. In both samples reviewed, access was …" at bounding box center [320, 197] width 419 height 25
click at [258, 122] on button "Supporting Files" at bounding box center [275, 122] width 47 height 26
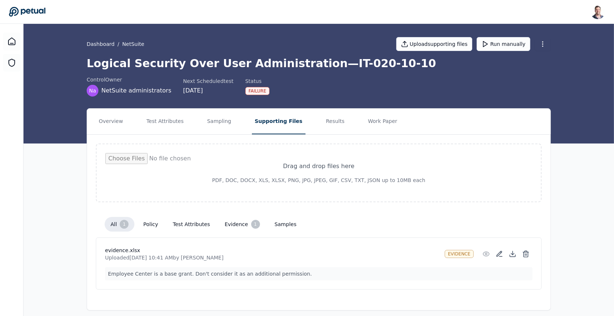
scroll to position [4, 0]
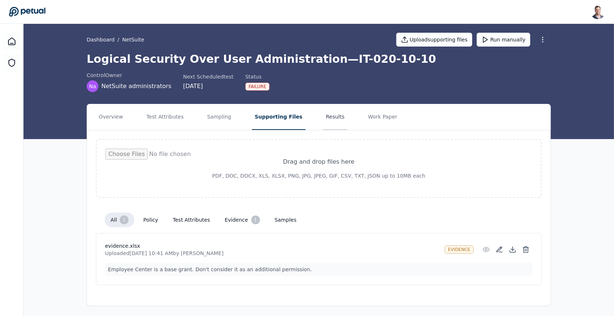
click at [323, 117] on button "Results" at bounding box center [335, 117] width 25 height 26
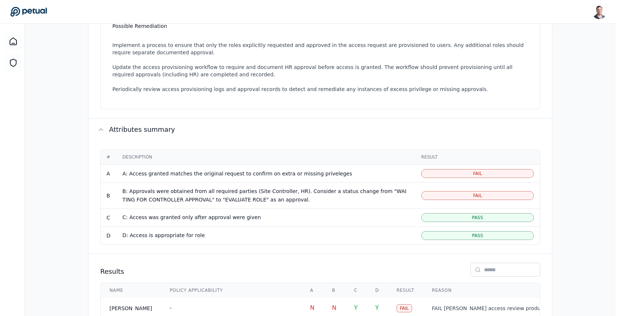
scroll to position [309, 0]
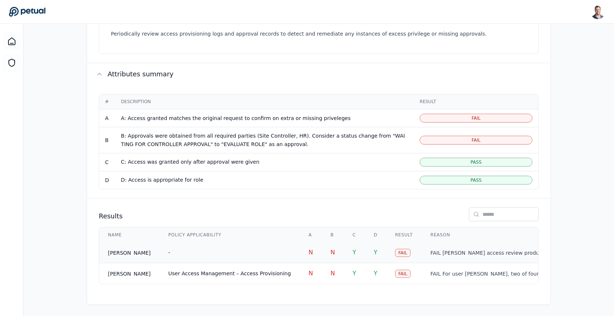
click at [228, 249] on td "-" at bounding box center [229, 252] width 140 height 21
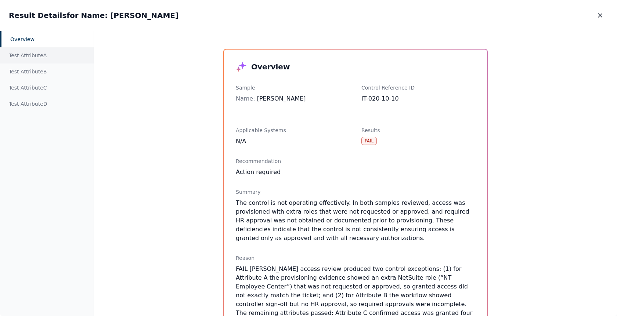
click at [64, 57] on div "Test Attribute A" at bounding box center [47, 55] width 94 height 16
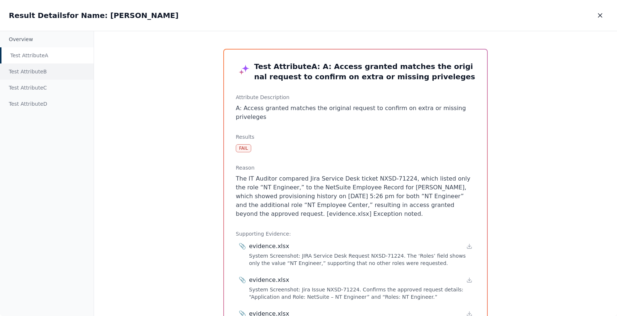
click at [49, 67] on div "Test Attribute B" at bounding box center [47, 72] width 94 height 16
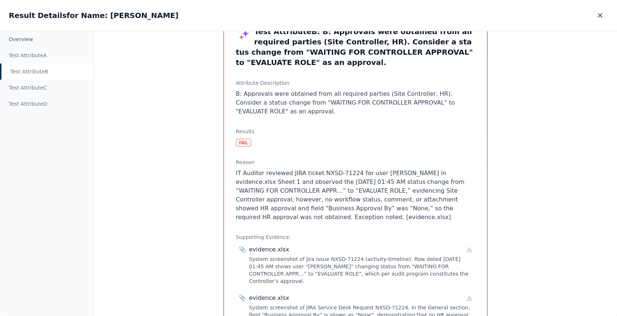
scroll to position [37, 0]
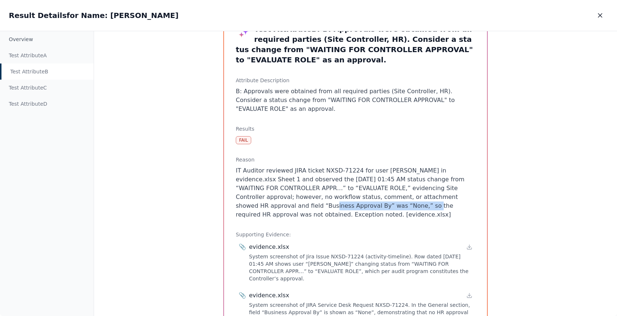
drag, startPoint x: 234, startPoint y: 194, endPoint x: 331, endPoint y: 194, distance: 96.6
click at [331, 194] on p "IT Auditor reviewed JIRA ticket NXSD-71224 for user Ricky Dunbar in evidence.xl…" at bounding box center [355, 192] width 239 height 53
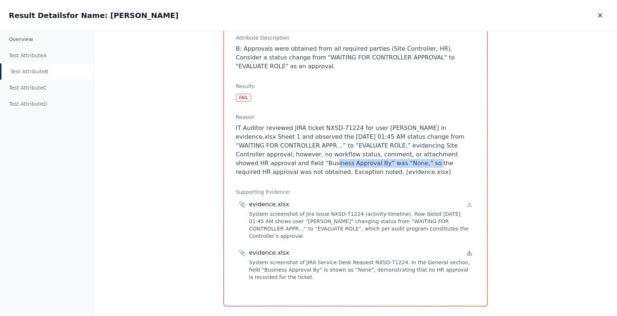
click at [467, 250] on icon at bounding box center [470, 253] width 6 height 6
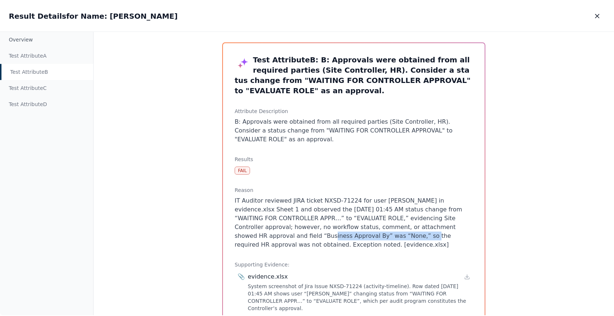
scroll to position [0, 0]
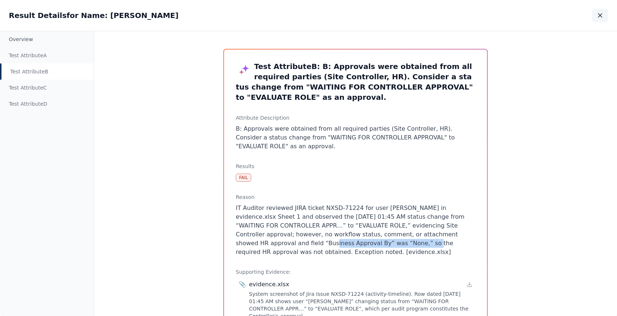
click at [599, 15] on icon "button" at bounding box center [600, 15] width 7 height 7
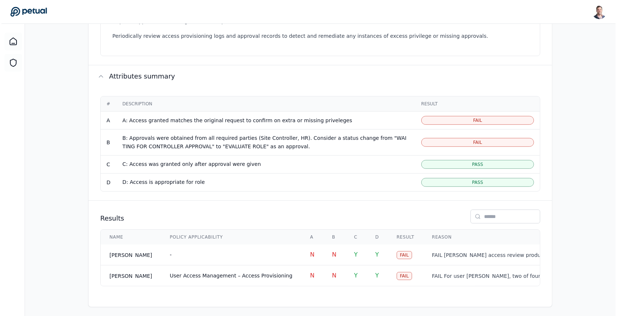
scroll to position [309, 0]
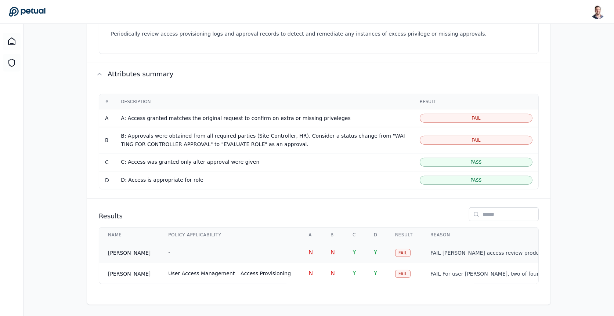
click at [198, 249] on td "-" at bounding box center [229, 252] width 140 height 21
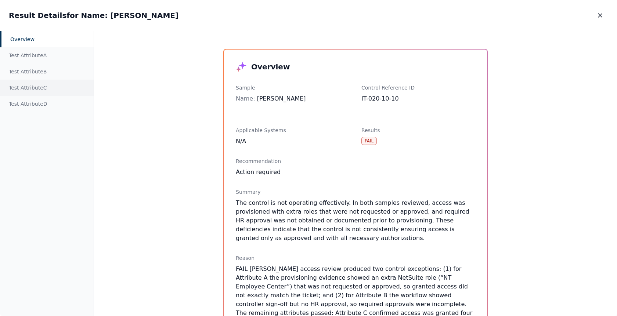
click at [58, 86] on div "Test Attribute C" at bounding box center [47, 88] width 94 height 16
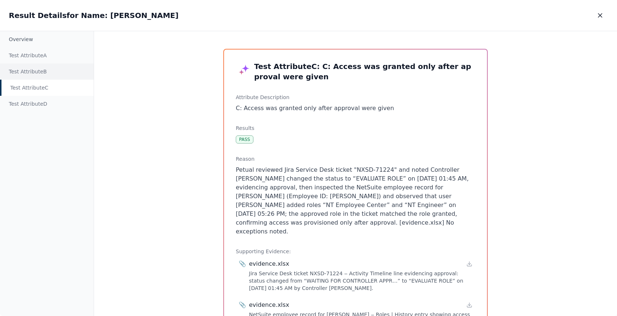
click at [59, 70] on div "Test Attribute B" at bounding box center [47, 72] width 94 height 16
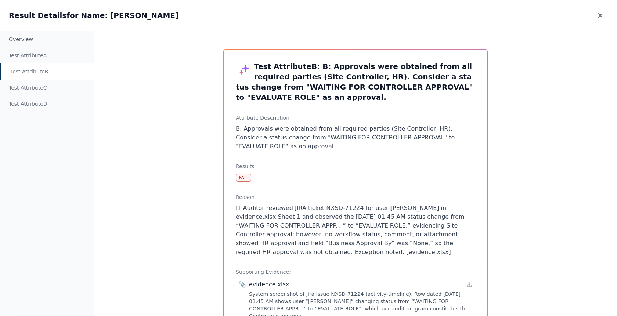
drag, startPoint x: 359, startPoint y: 243, endPoint x: 242, endPoint y: 216, distance: 119.6
click at [242, 216] on p "IT Auditor reviewed JIRA ticket NXSD-71224 for user Ricky Dunbar in evidence.xl…" at bounding box center [355, 230] width 239 height 53
click at [328, 236] on p "IT Auditor reviewed JIRA ticket NXSD-71224 for user Ricky Dunbar in evidence.xl…" at bounding box center [355, 230] width 239 height 53
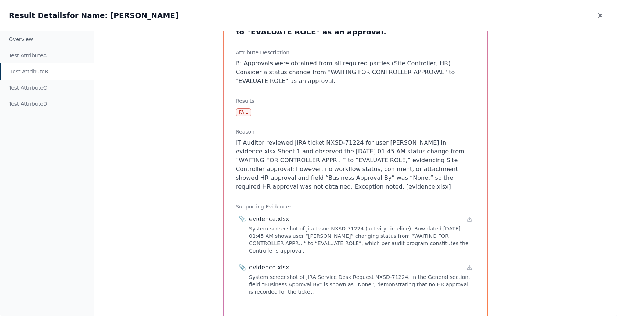
scroll to position [68, 0]
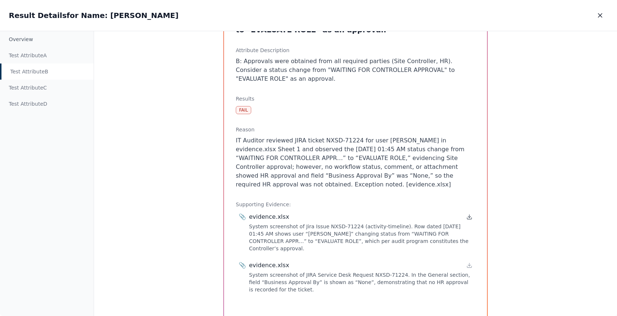
click at [469, 214] on icon at bounding box center [470, 217] width 6 height 6
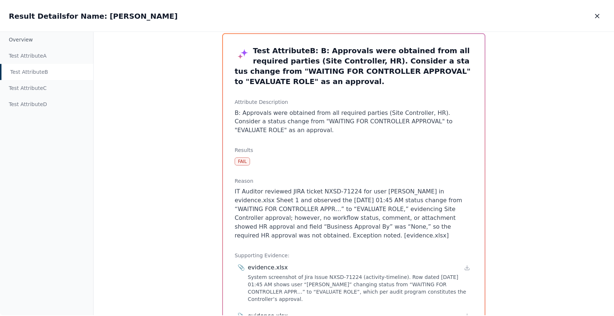
scroll to position [0, 0]
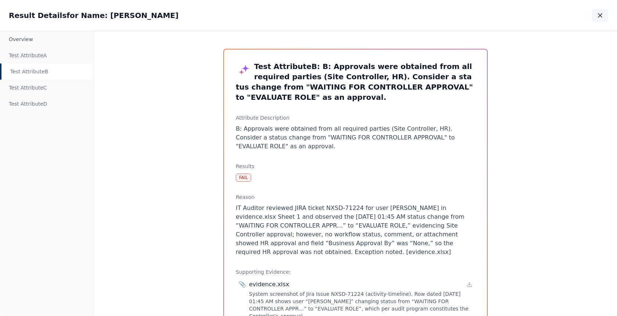
click at [597, 14] on icon "button" at bounding box center [600, 15] width 7 height 7
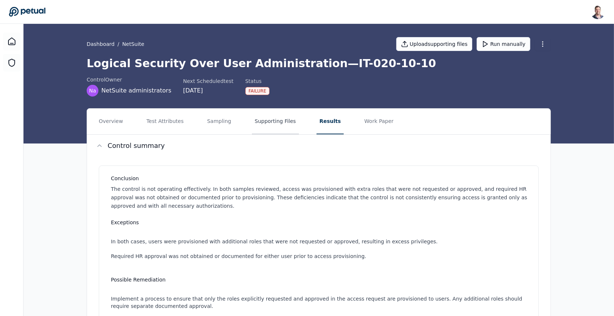
click at [264, 122] on button "Supporting Files" at bounding box center [275, 122] width 47 height 26
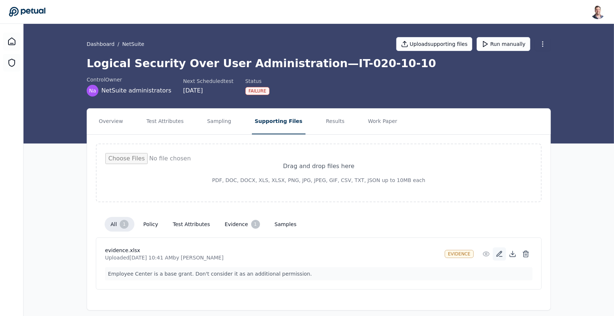
click at [497, 251] on icon at bounding box center [499, 254] width 7 height 7
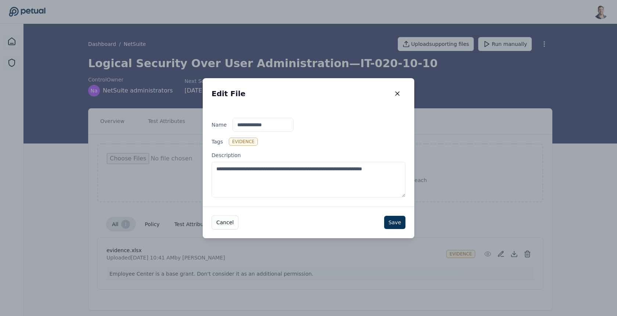
click at [332, 188] on textarea "**********" at bounding box center [309, 180] width 194 height 36
click at [397, 95] on icon "button" at bounding box center [397, 93] width 7 height 7
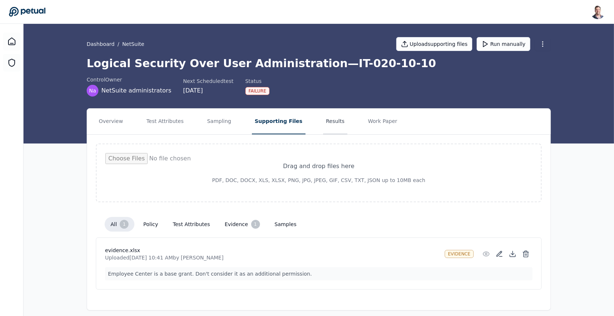
click at [323, 124] on button "Results" at bounding box center [335, 122] width 25 height 26
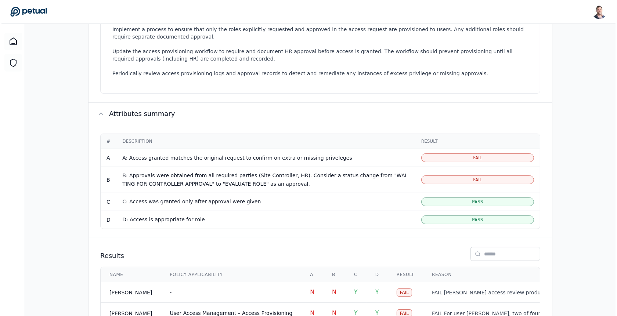
scroll to position [270, 0]
click at [266, 288] on td "-" at bounding box center [229, 291] width 140 height 21
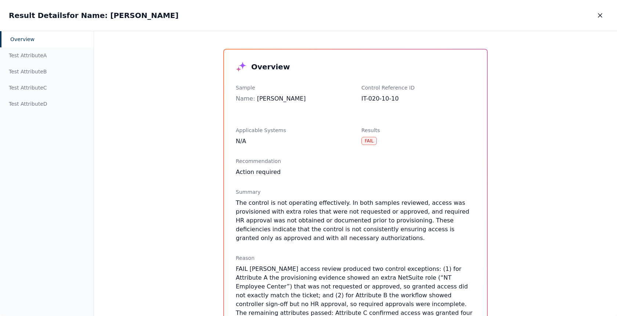
scroll to position [53, 0]
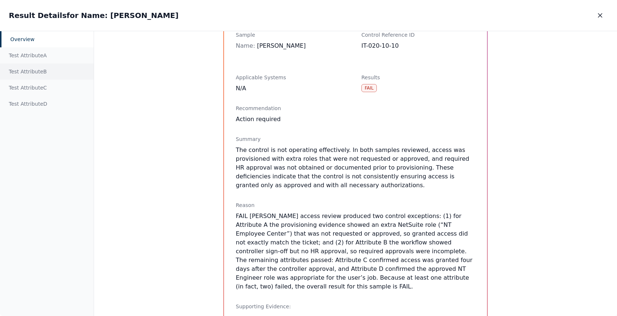
click at [41, 68] on div "Test Attribute B" at bounding box center [47, 72] width 94 height 16
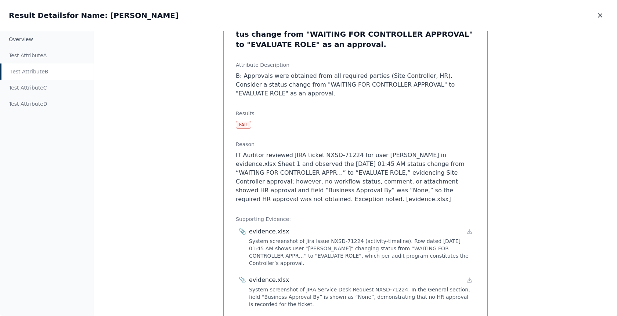
scroll to position [79, 0]
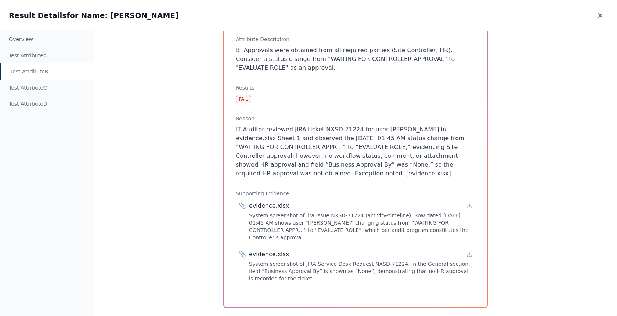
drag, startPoint x: 318, startPoint y: 165, endPoint x: 282, endPoint y: 165, distance: 35.3
click at [282, 165] on p "IT Auditor reviewed JIRA ticket NXSD-71224 for user Ricky Dunbar in evidence.xl…" at bounding box center [355, 151] width 239 height 53
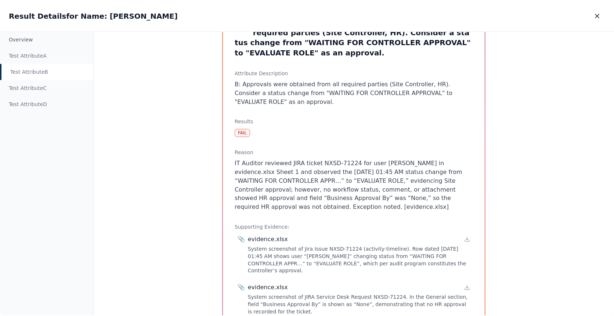
scroll to position [42, 0]
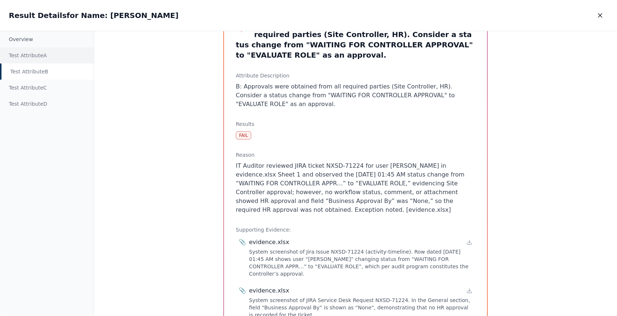
click at [40, 57] on div "Test Attribute A" at bounding box center [47, 55] width 94 height 16
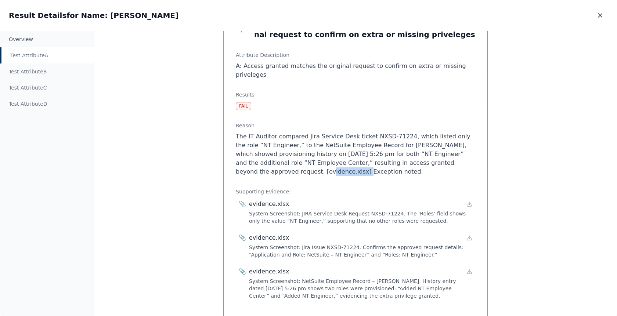
drag, startPoint x: 272, startPoint y: 163, endPoint x: 234, endPoint y: 163, distance: 38.2
click at [236, 163] on p "The IT Auditor compared Jira Service Desk ticket NXSD-71224, which listed only …" at bounding box center [355, 154] width 239 height 44
click at [598, 20] on button "button" at bounding box center [600, 15] width 16 height 13
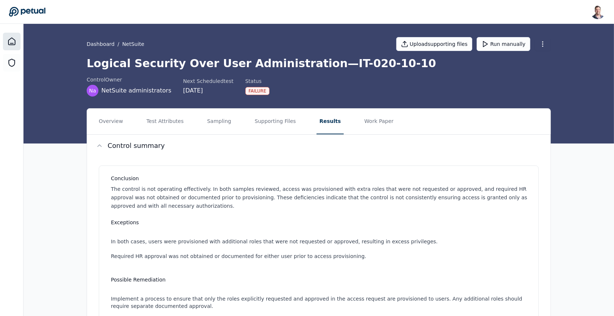
click at [14, 39] on icon at bounding box center [11, 41] width 9 height 9
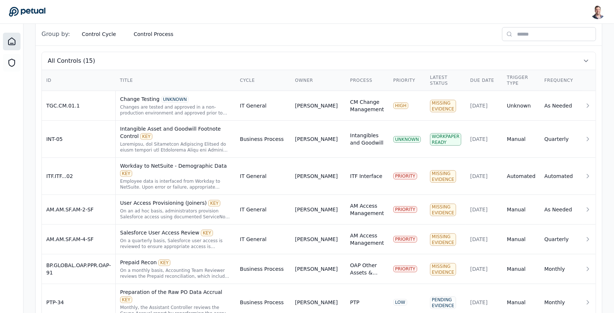
scroll to position [467, 0]
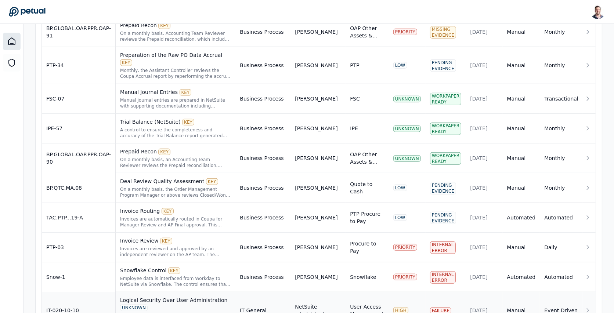
click at [191, 313] on div "Access to SOX relevant systems/applications/databases are requested by the user…" at bounding box center [175, 319] width 111 height 12
